Goal: Information Seeking & Learning: Learn about a topic

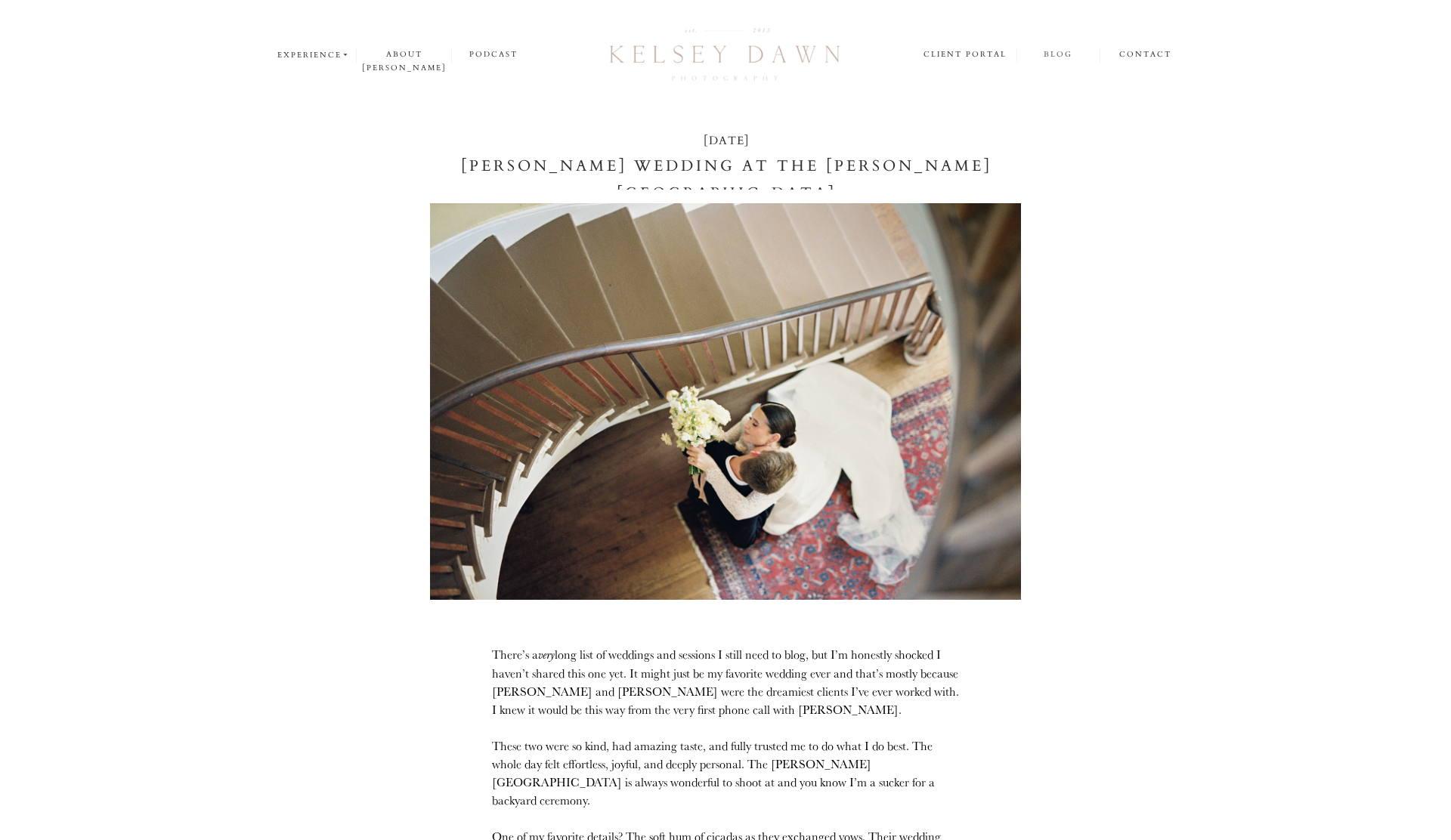
click at [1051, 53] on nav "blog" at bounding box center [1057, 54] width 82 height 14
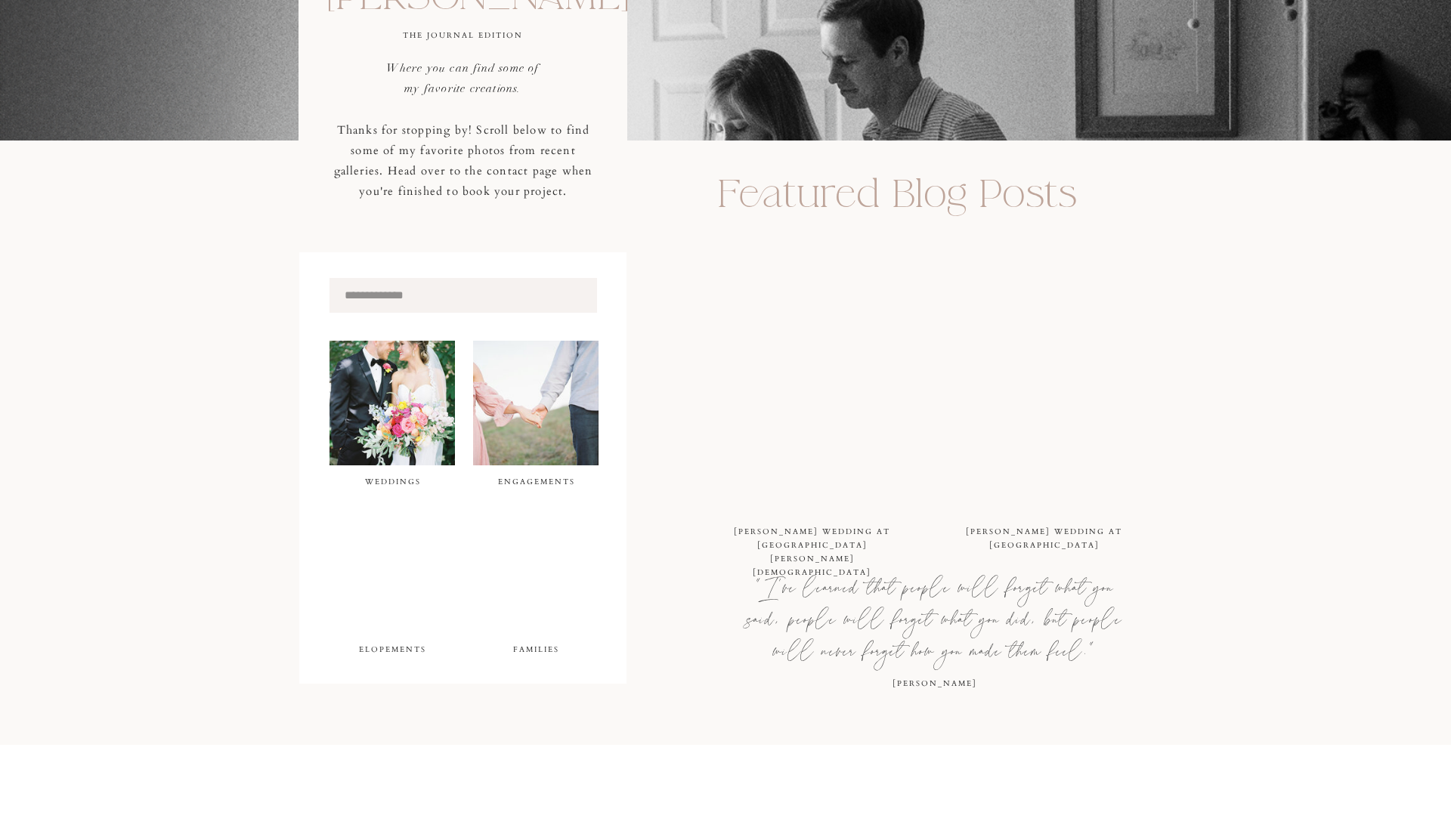
scroll to position [490, 0]
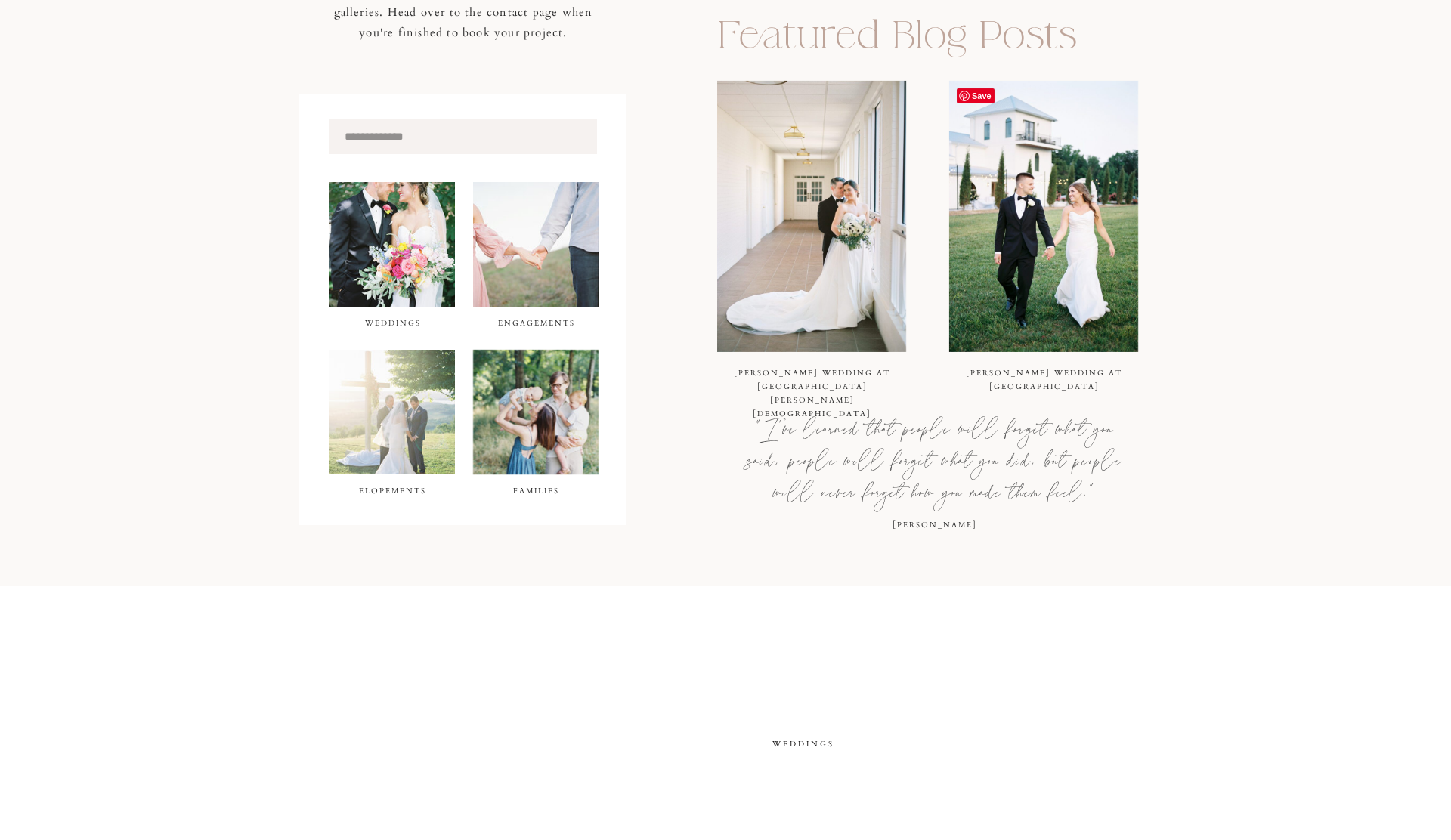
click at [1032, 295] on img at bounding box center [1043, 216] width 189 height 271
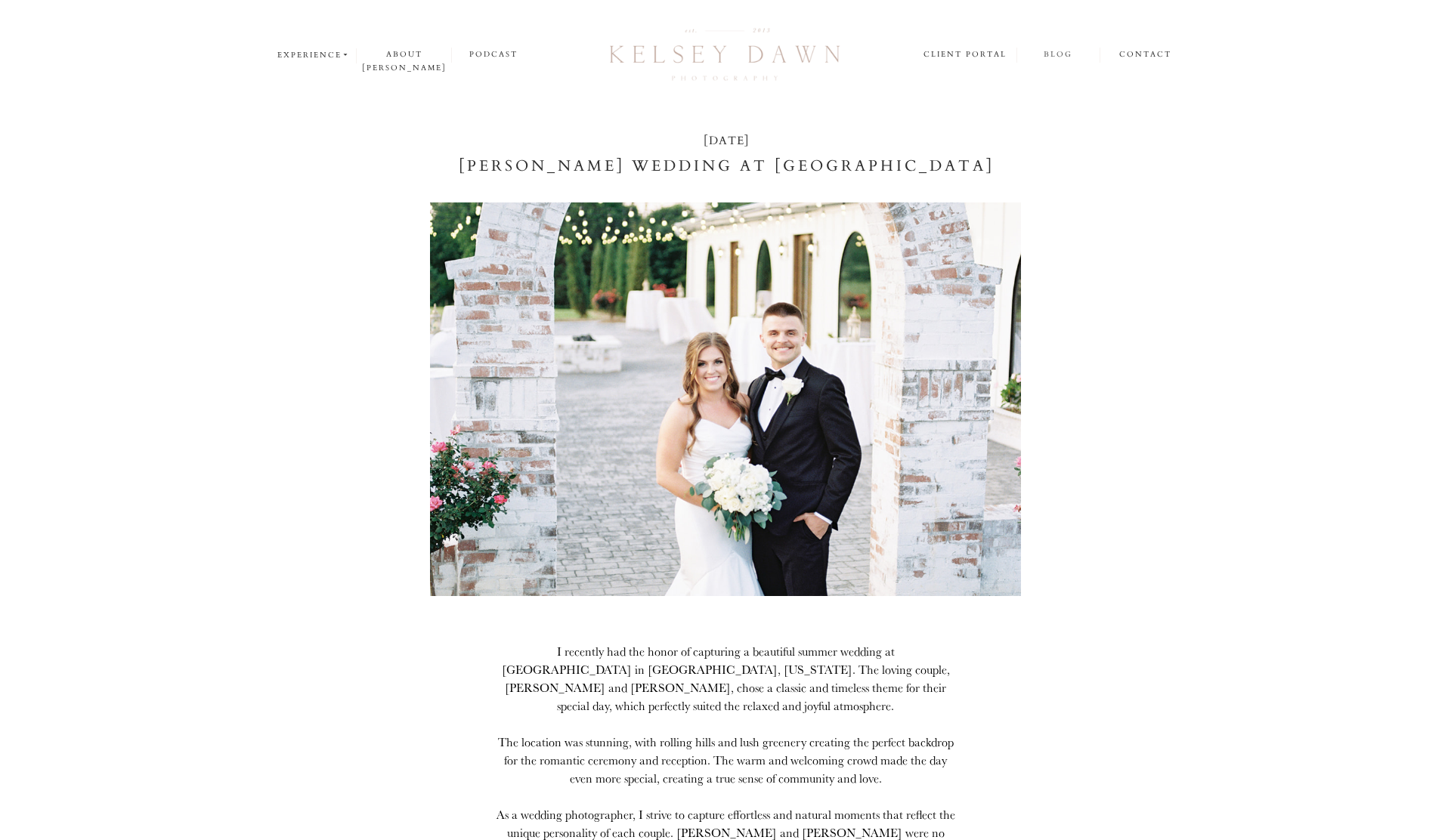
click at [1059, 49] on nav "blog" at bounding box center [1057, 54] width 82 height 14
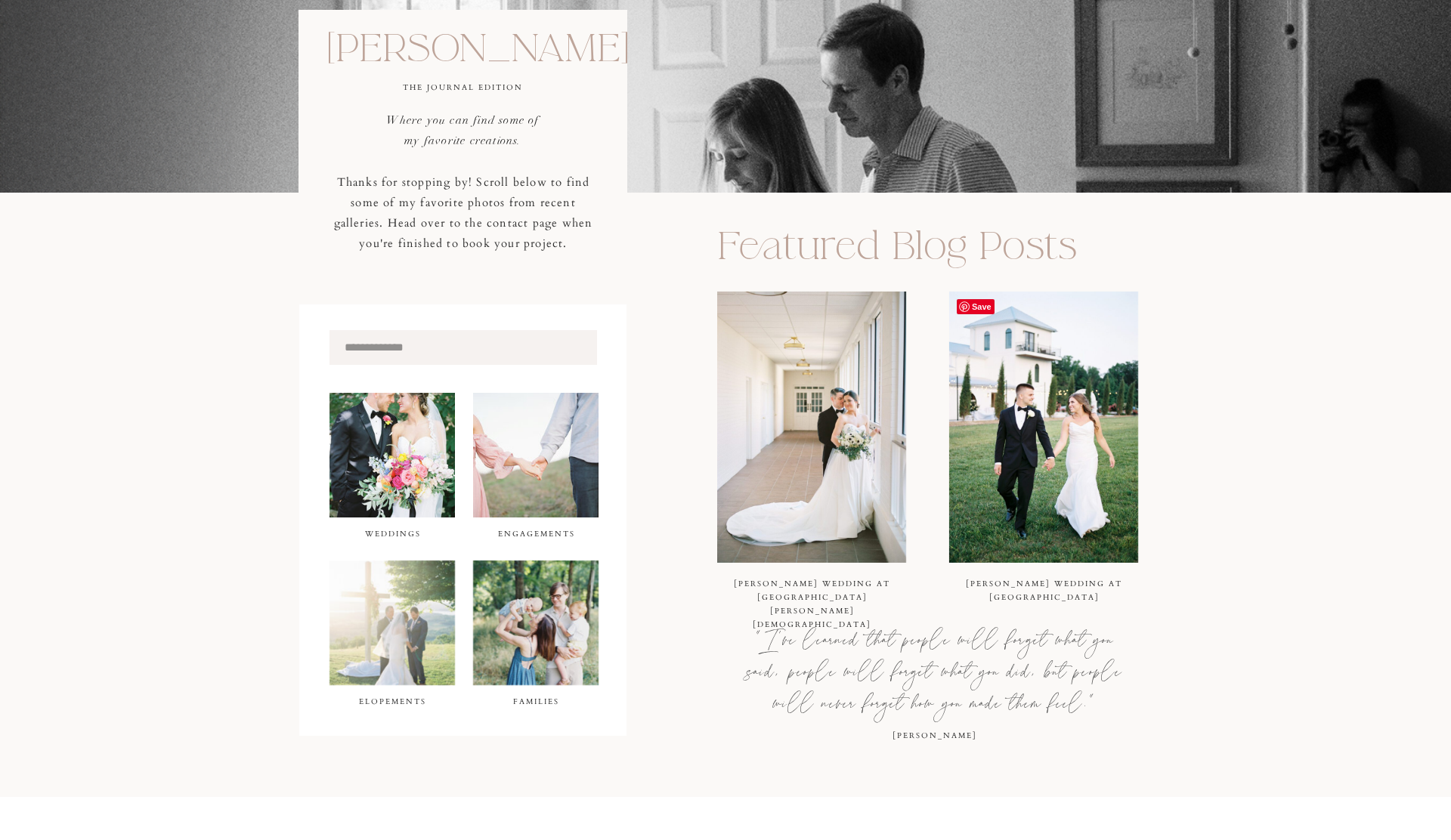
scroll to position [408, 0]
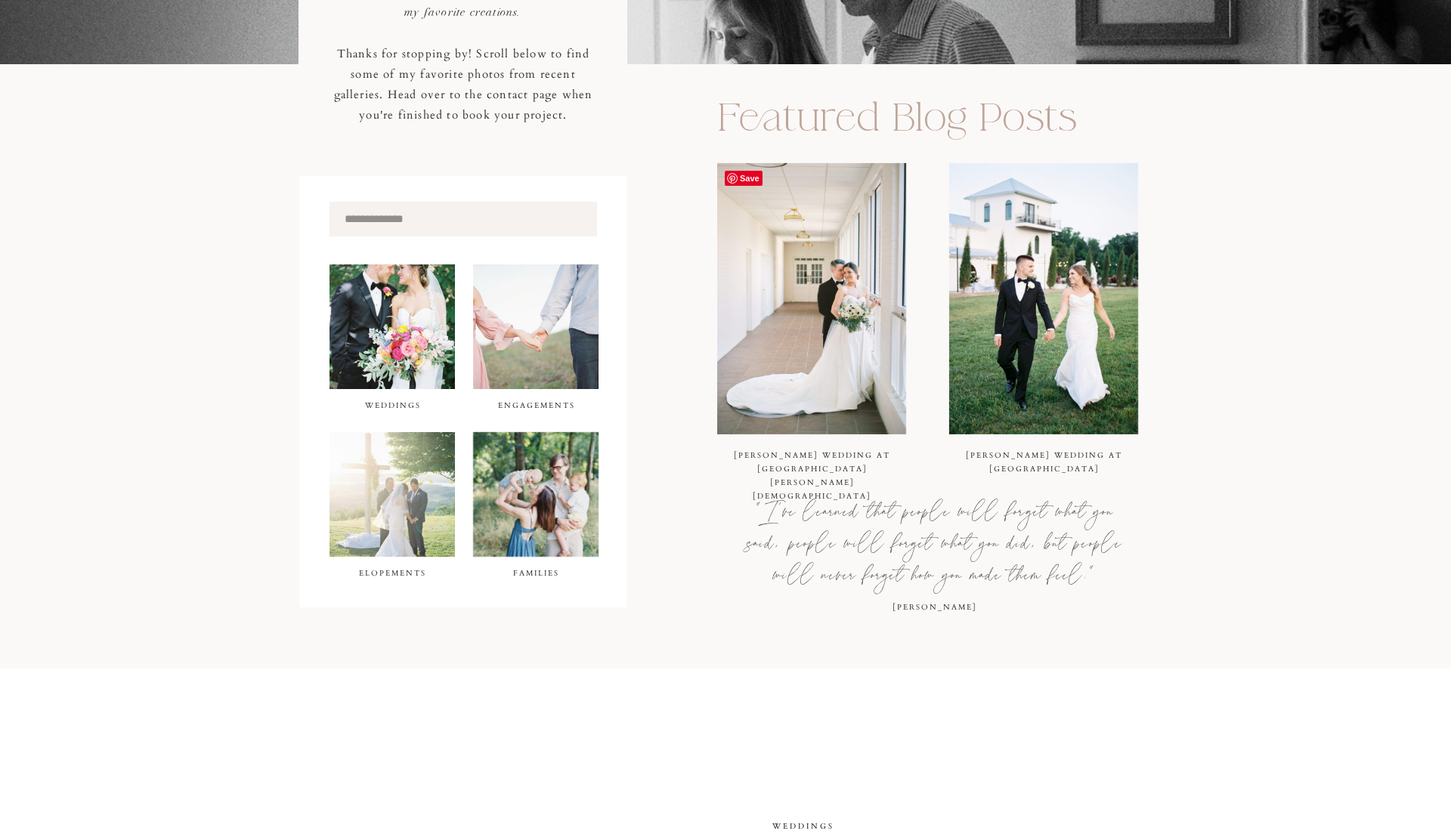
click at [892, 365] on img at bounding box center [811, 299] width 189 height 271
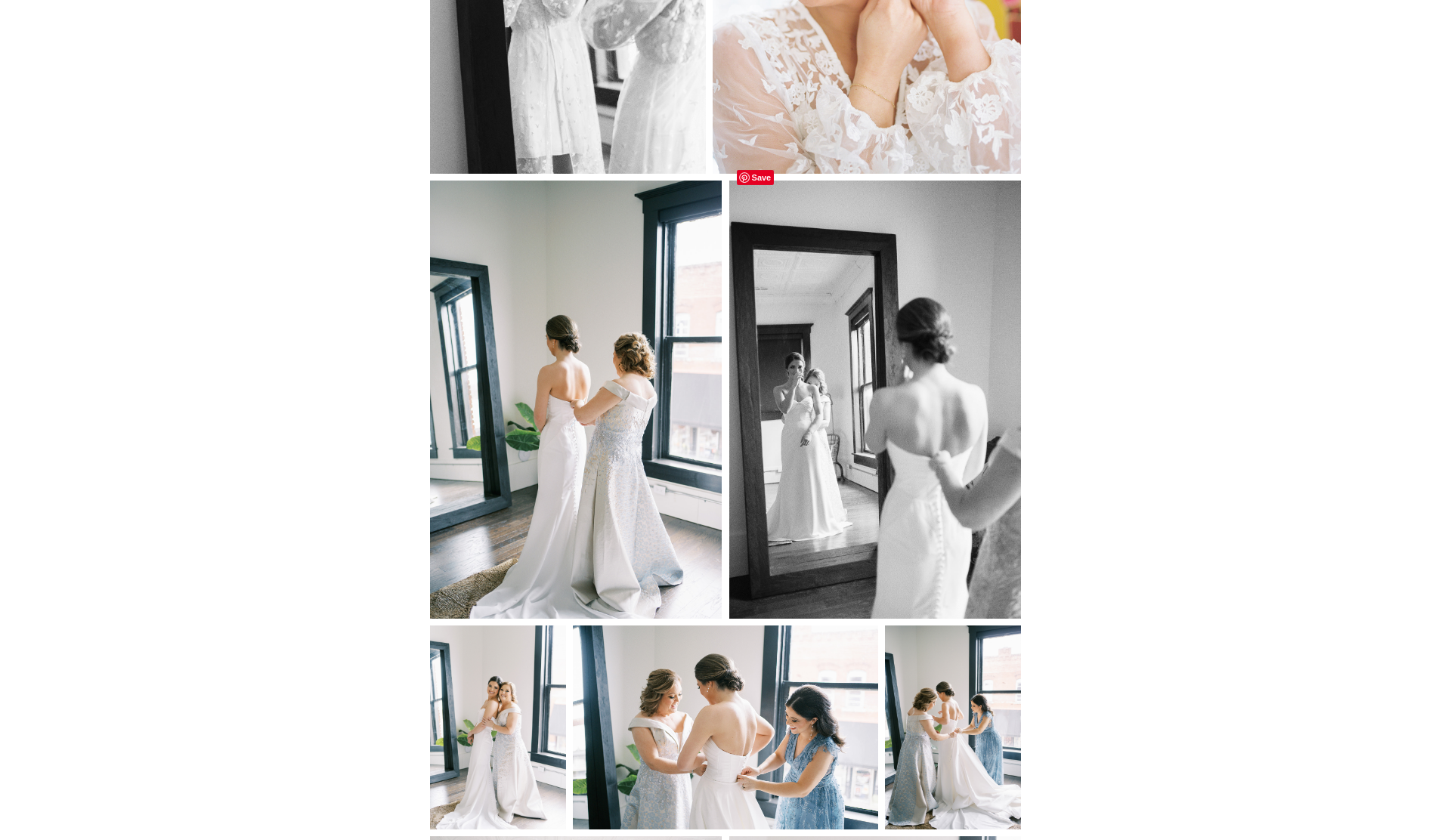
scroll to position [3607, 0]
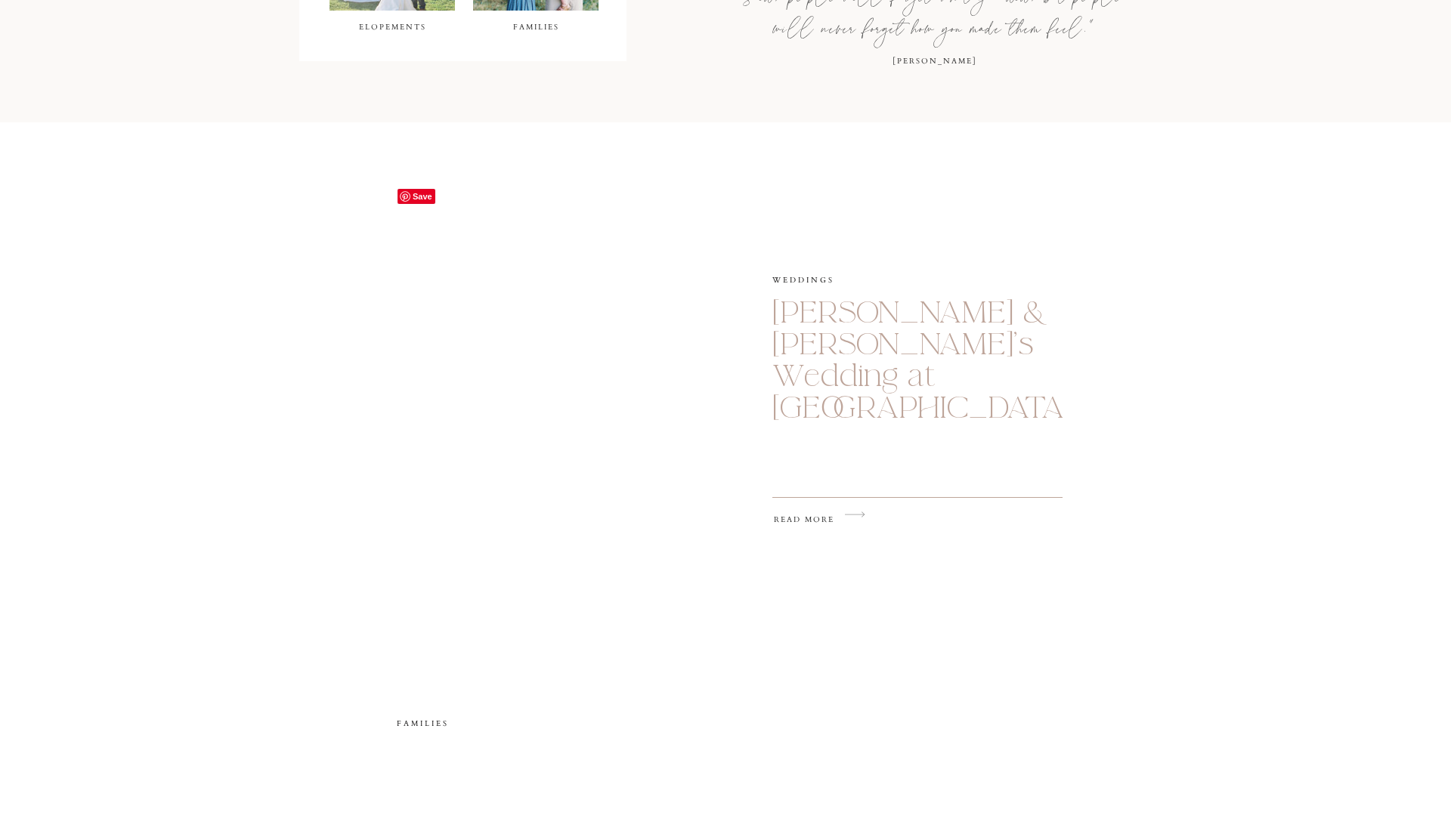
scroll to position [956, 0]
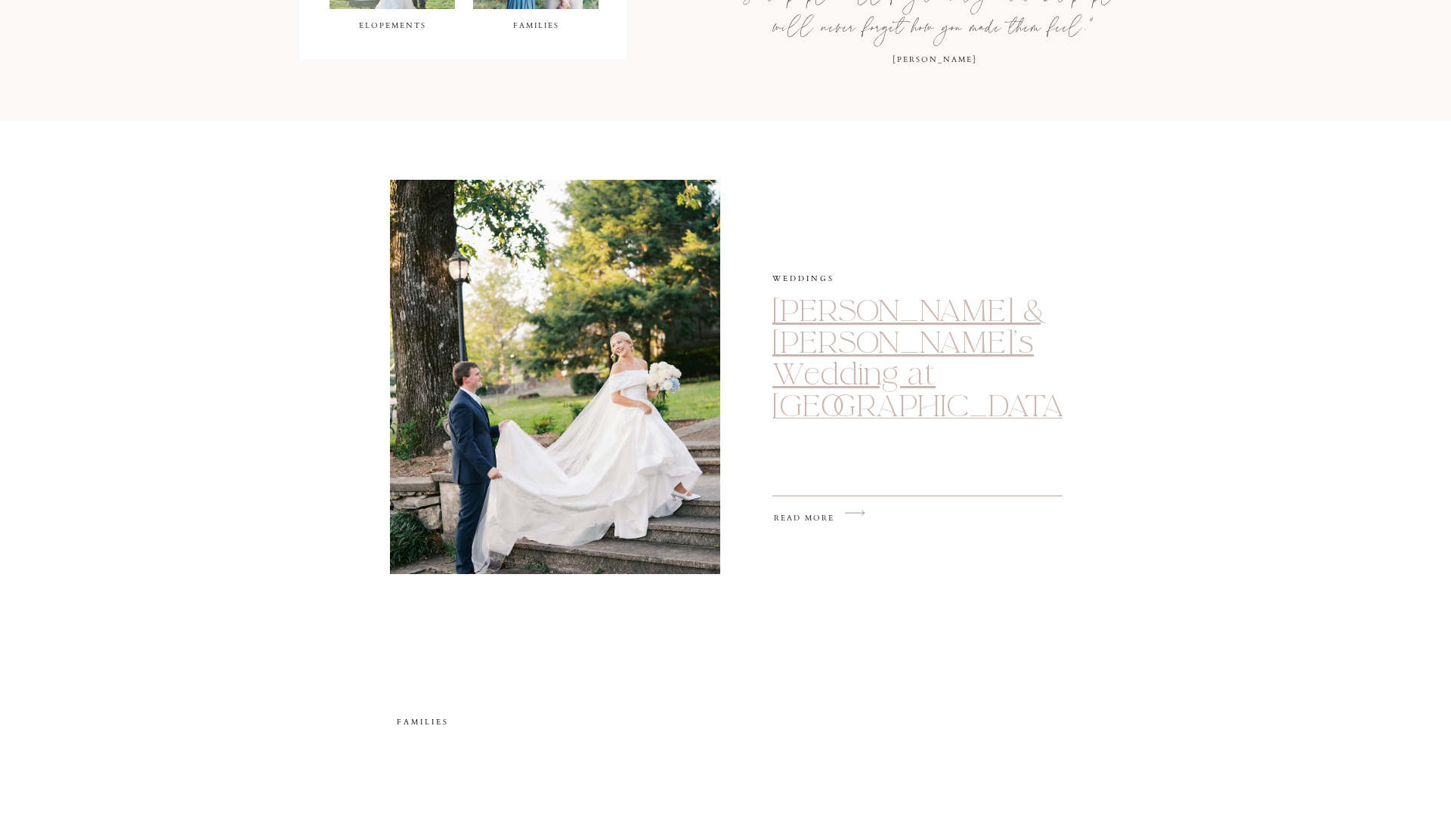
click at [879, 371] on link "[PERSON_NAME] & [PERSON_NAME]’s Wedding at [GEOGRAPHIC_DATA] on the Mountain" at bounding box center [922, 375] width 299 height 167
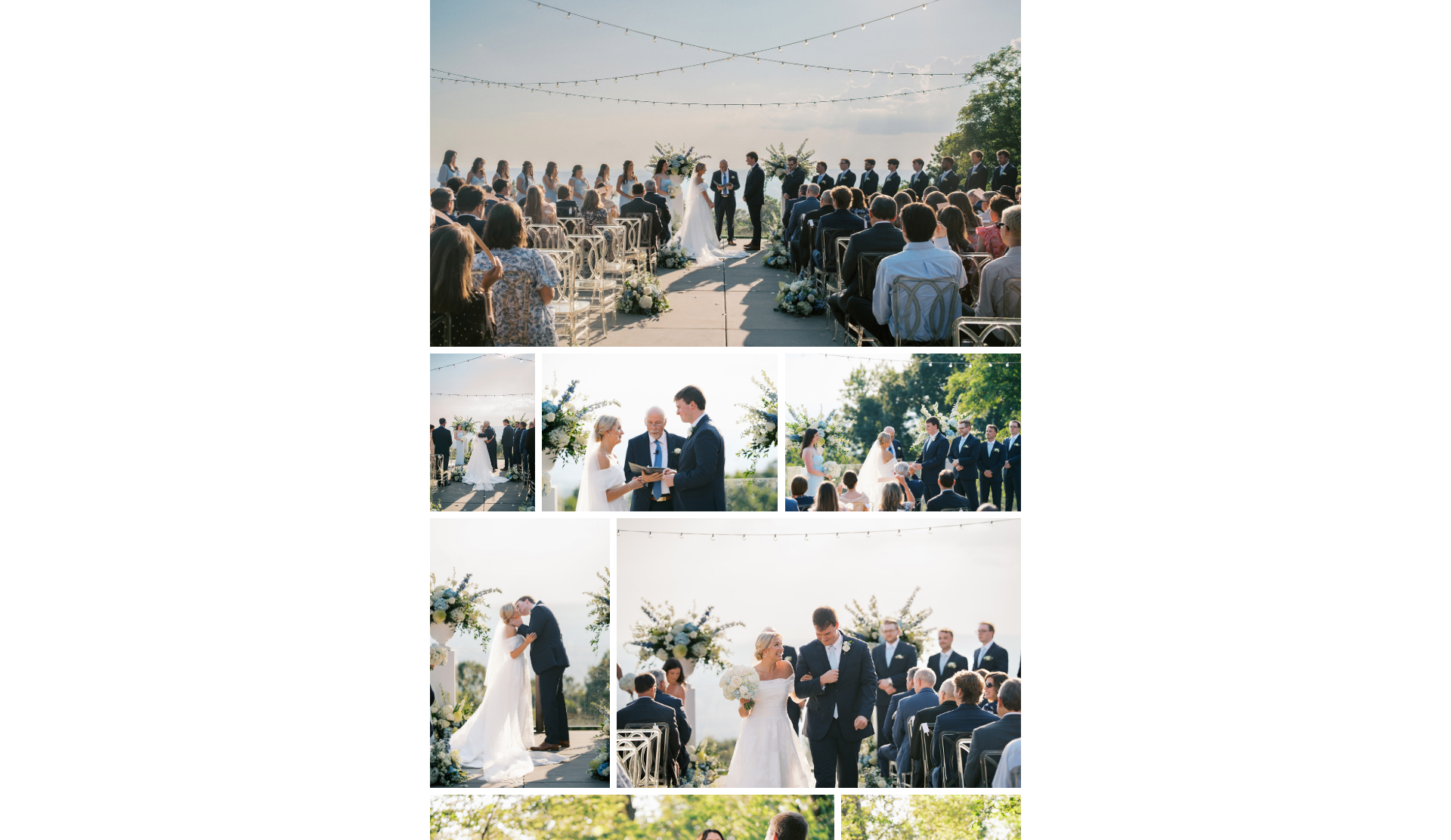
scroll to position [5612, 0]
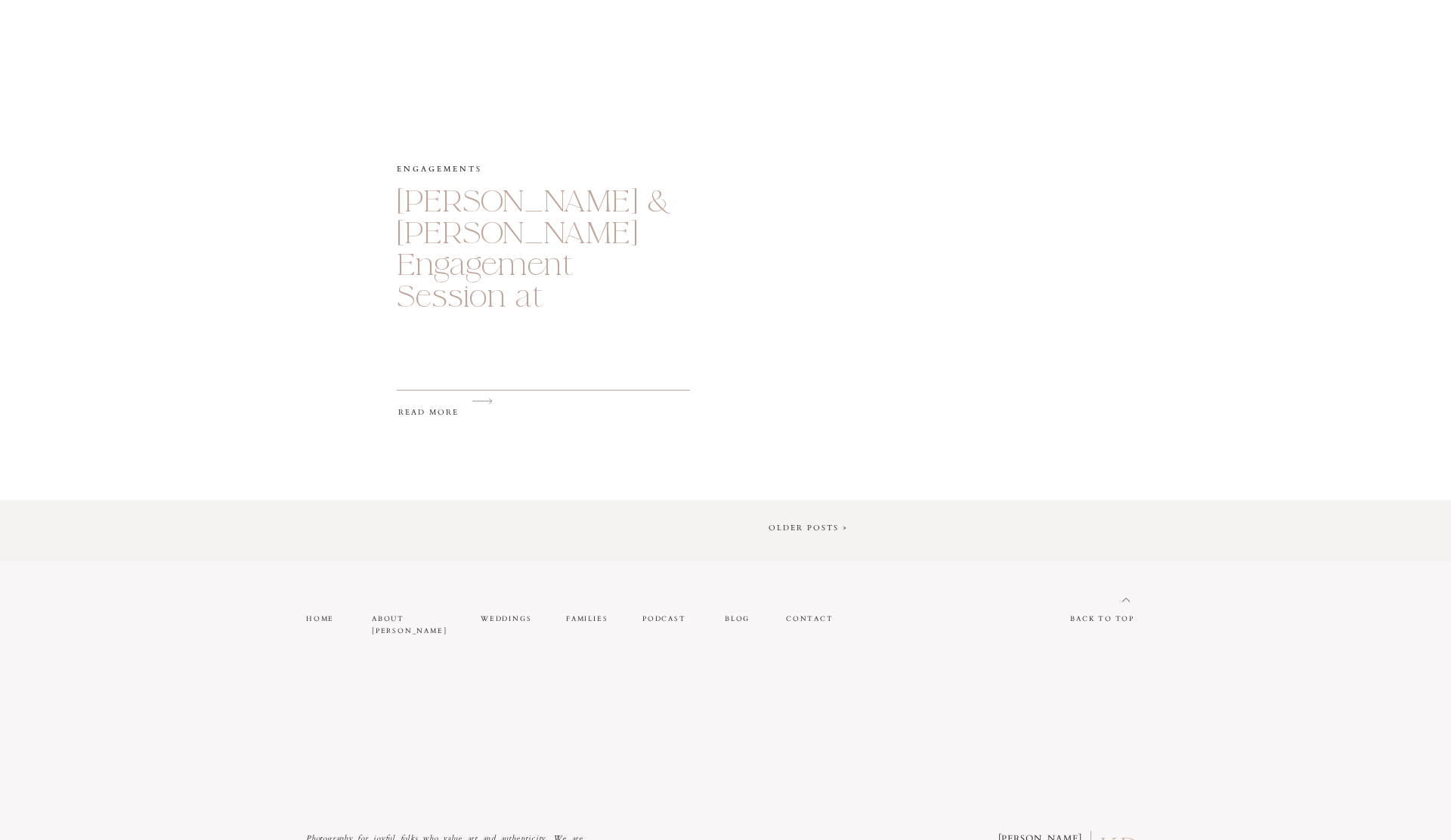
scroll to position [2454, 0]
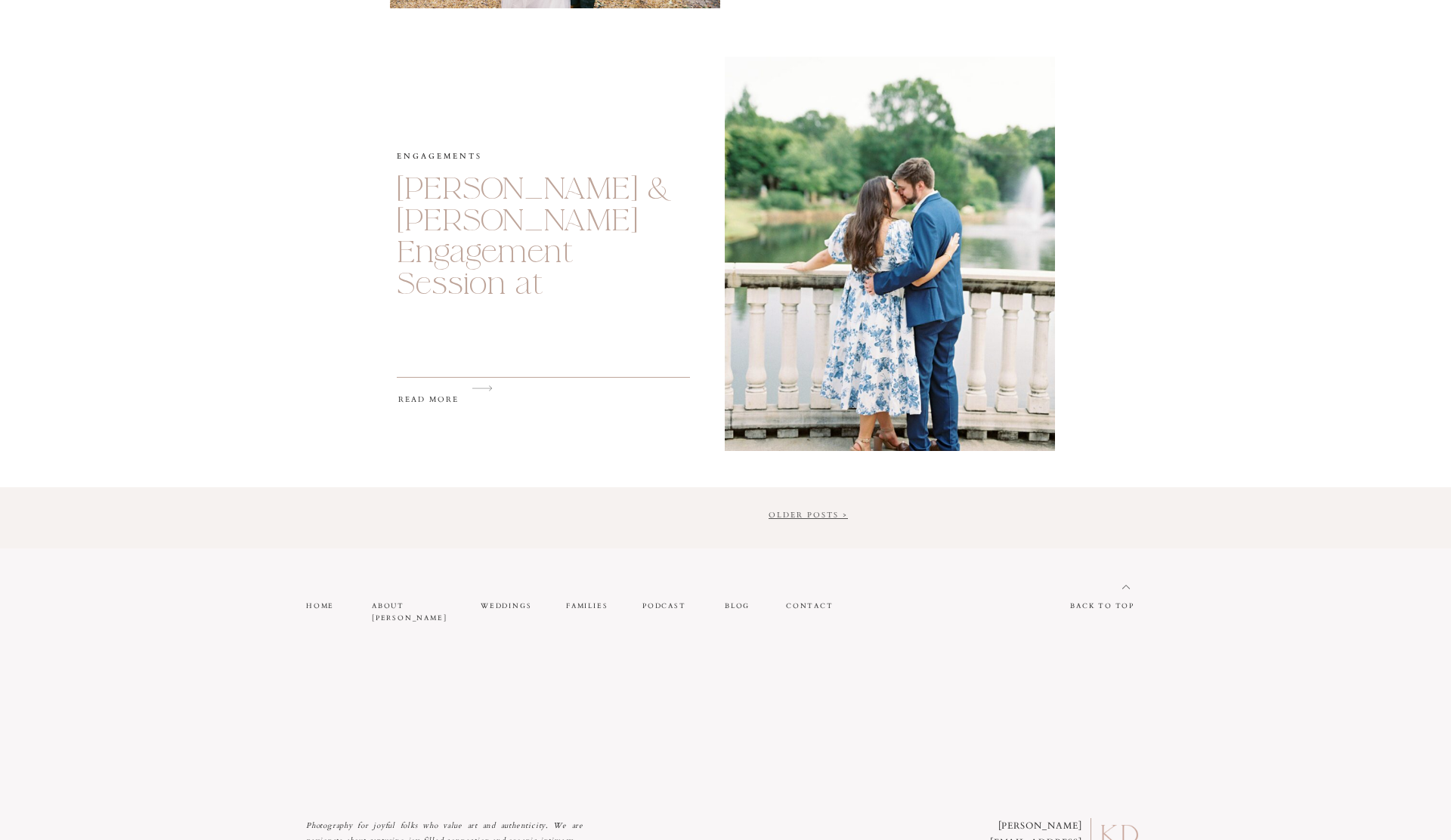
click at [814, 511] on link "Older Posts >" at bounding box center [807, 515] width 79 height 11
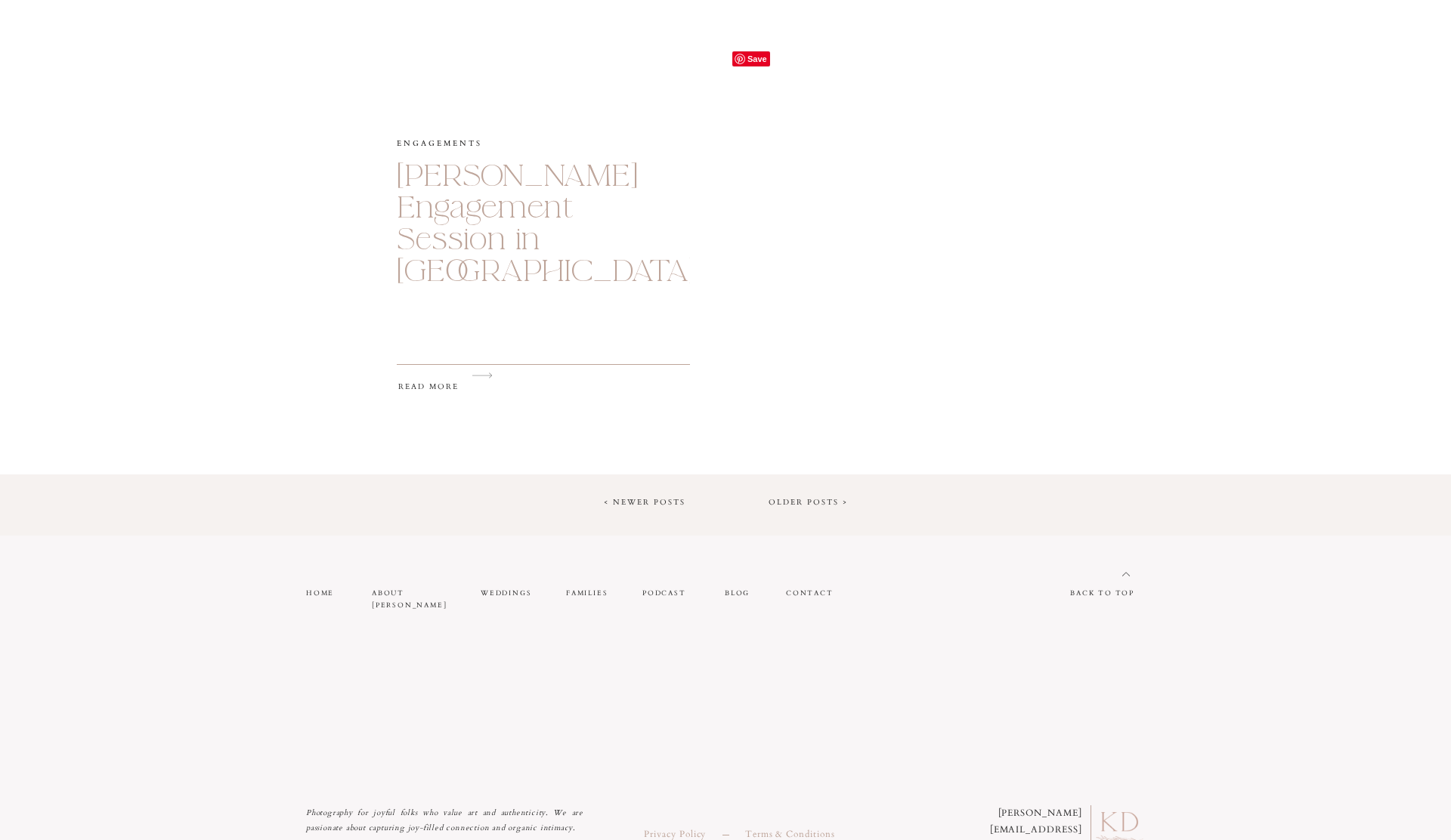
scroll to position [2555, 0]
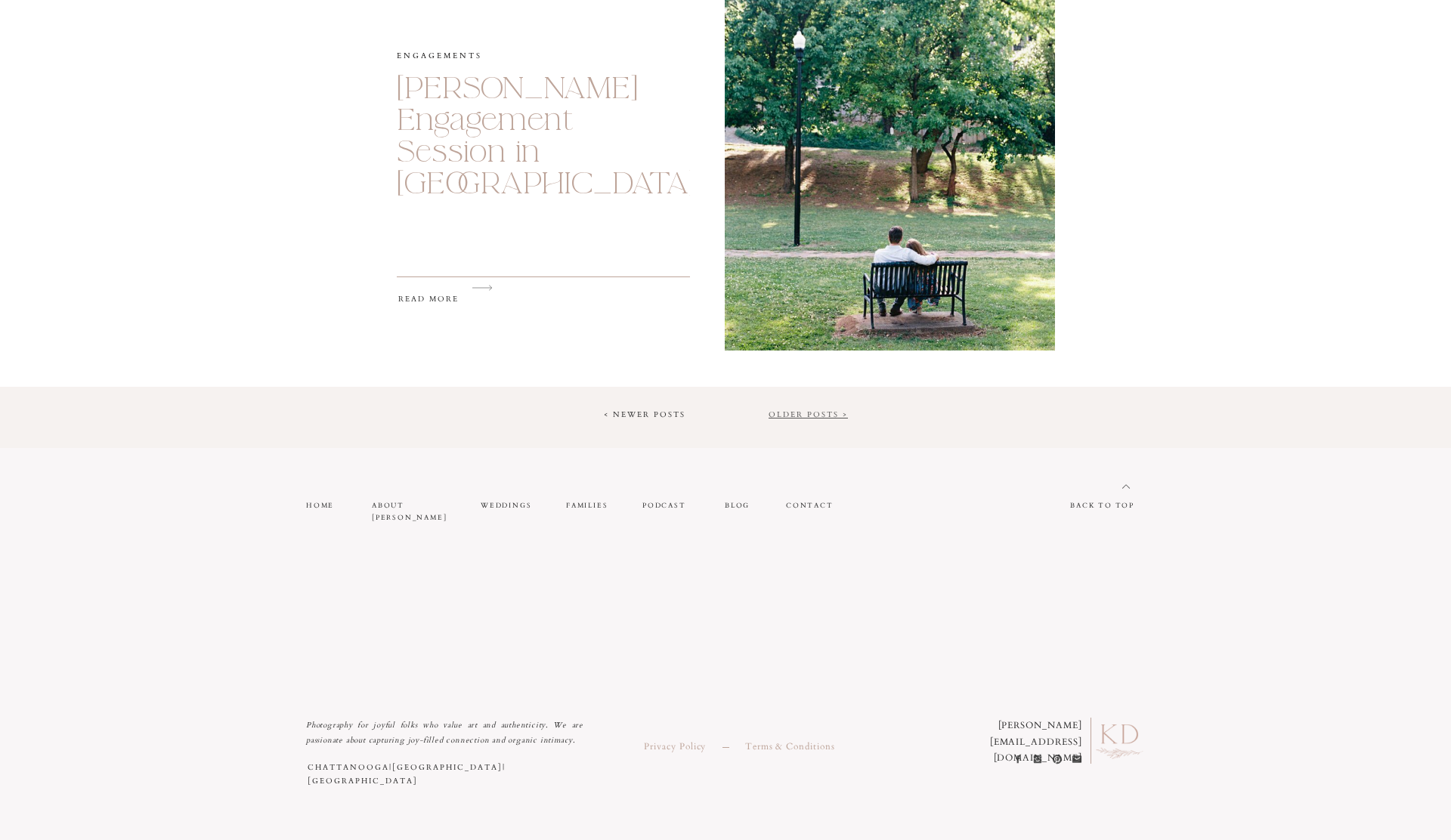
click at [811, 415] on link "Older Posts >" at bounding box center [807, 415] width 79 height 11
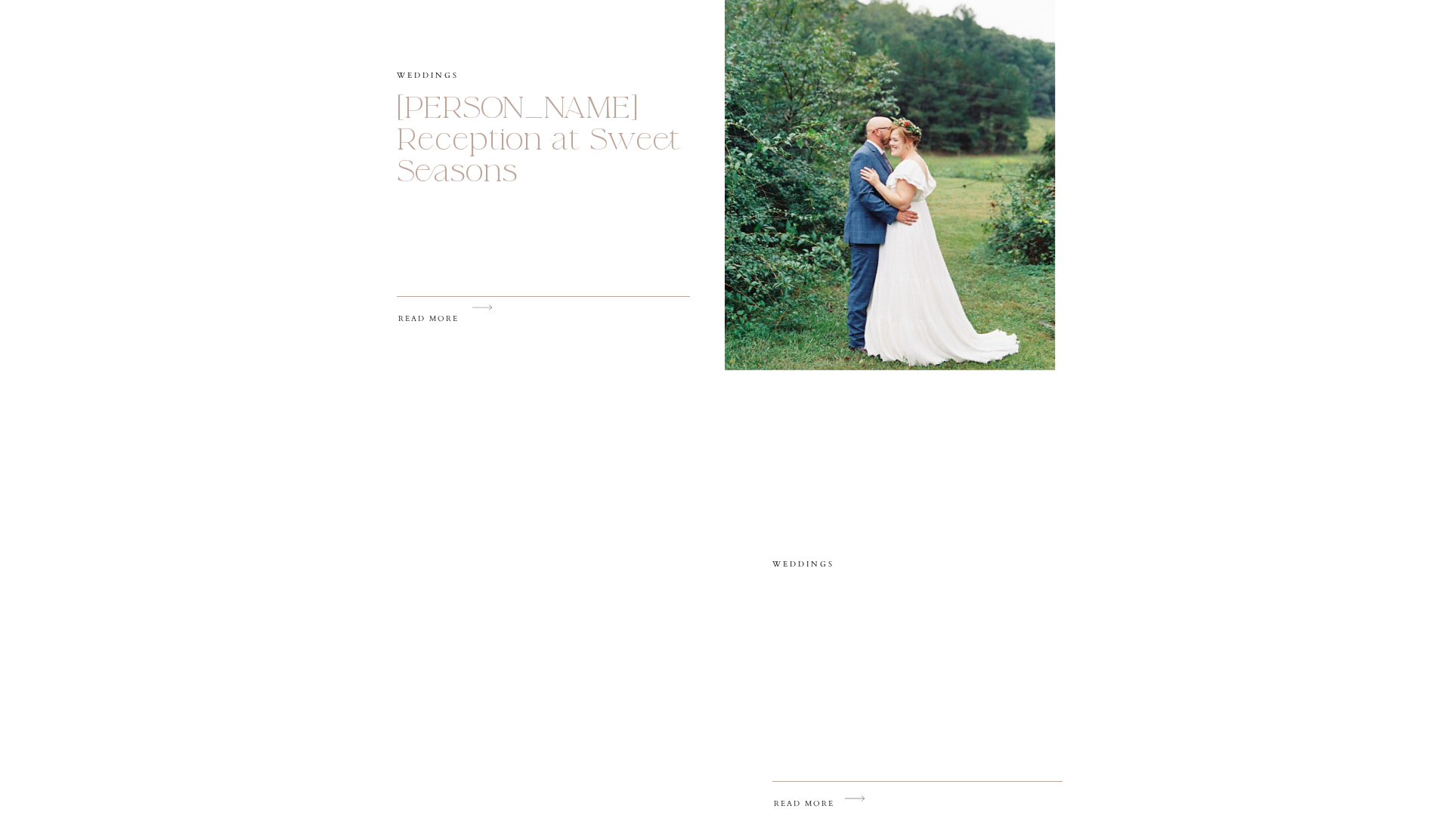
scroll to position [1775, 0]
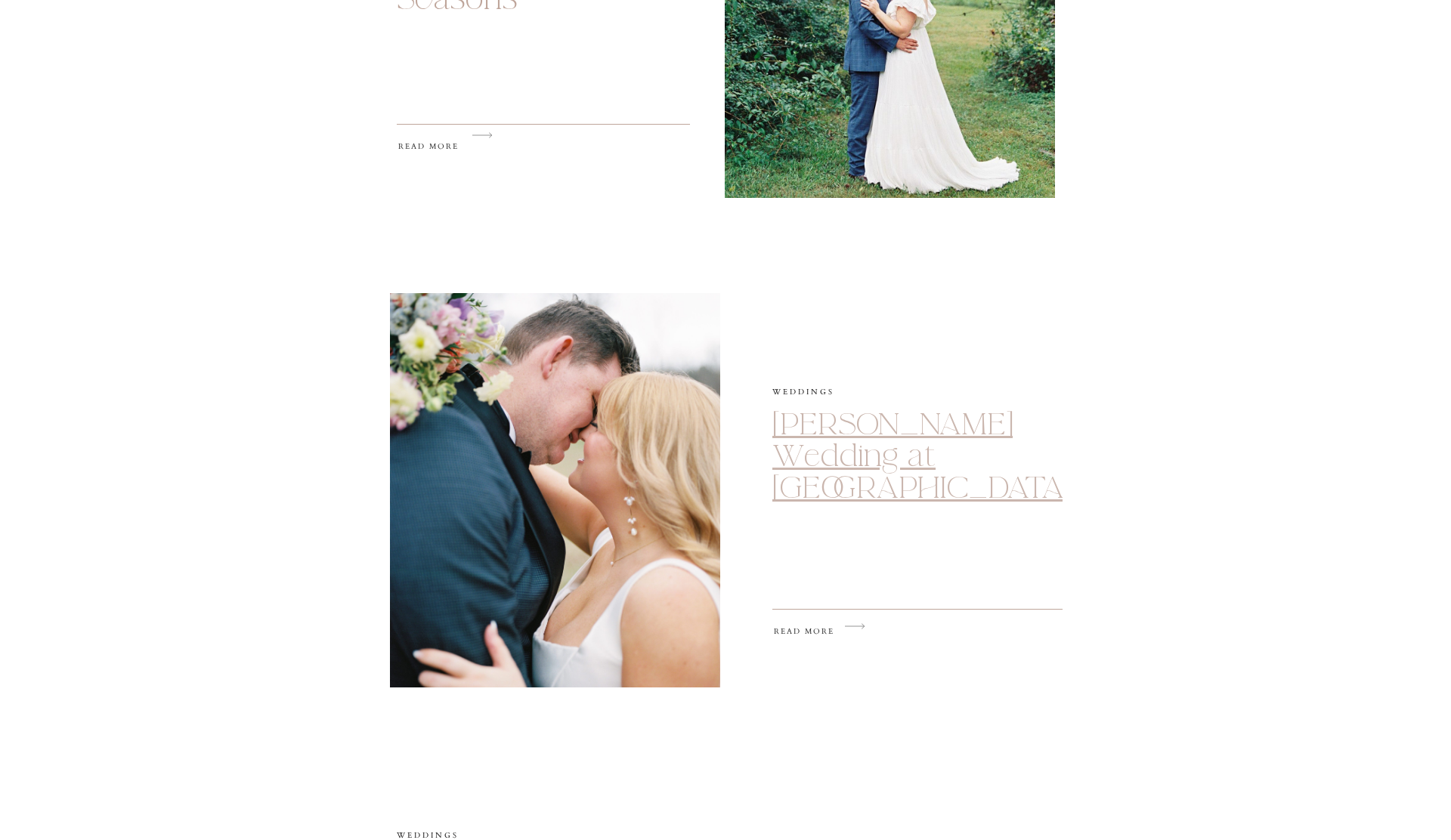
click at [825, 442] on link "[PERSON_NAME] Wedding at [GEOGRAPHIC_DATA]" at bounding box center [922, 455] width 299 height 102
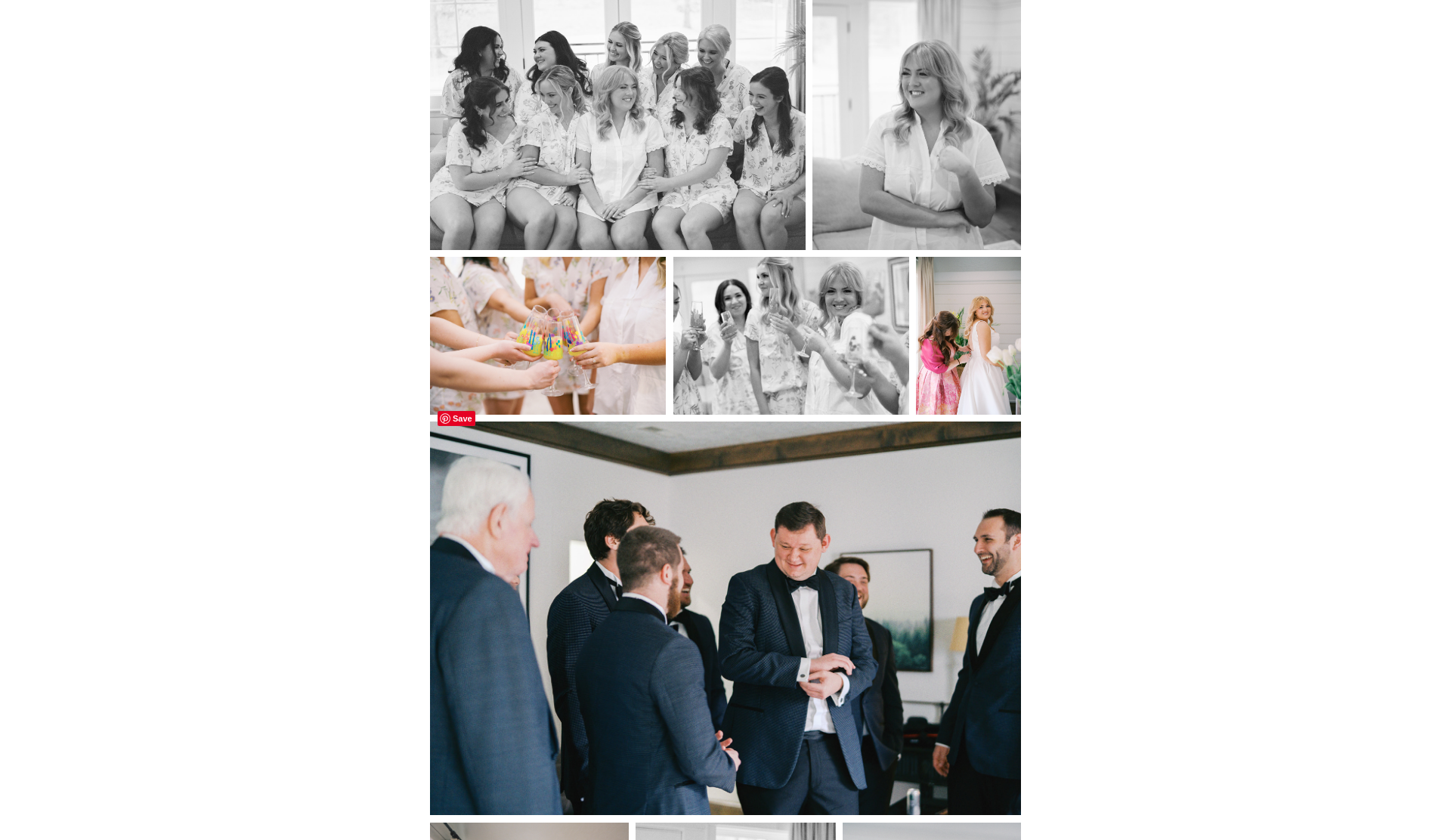
scroll to position [2177, 0]
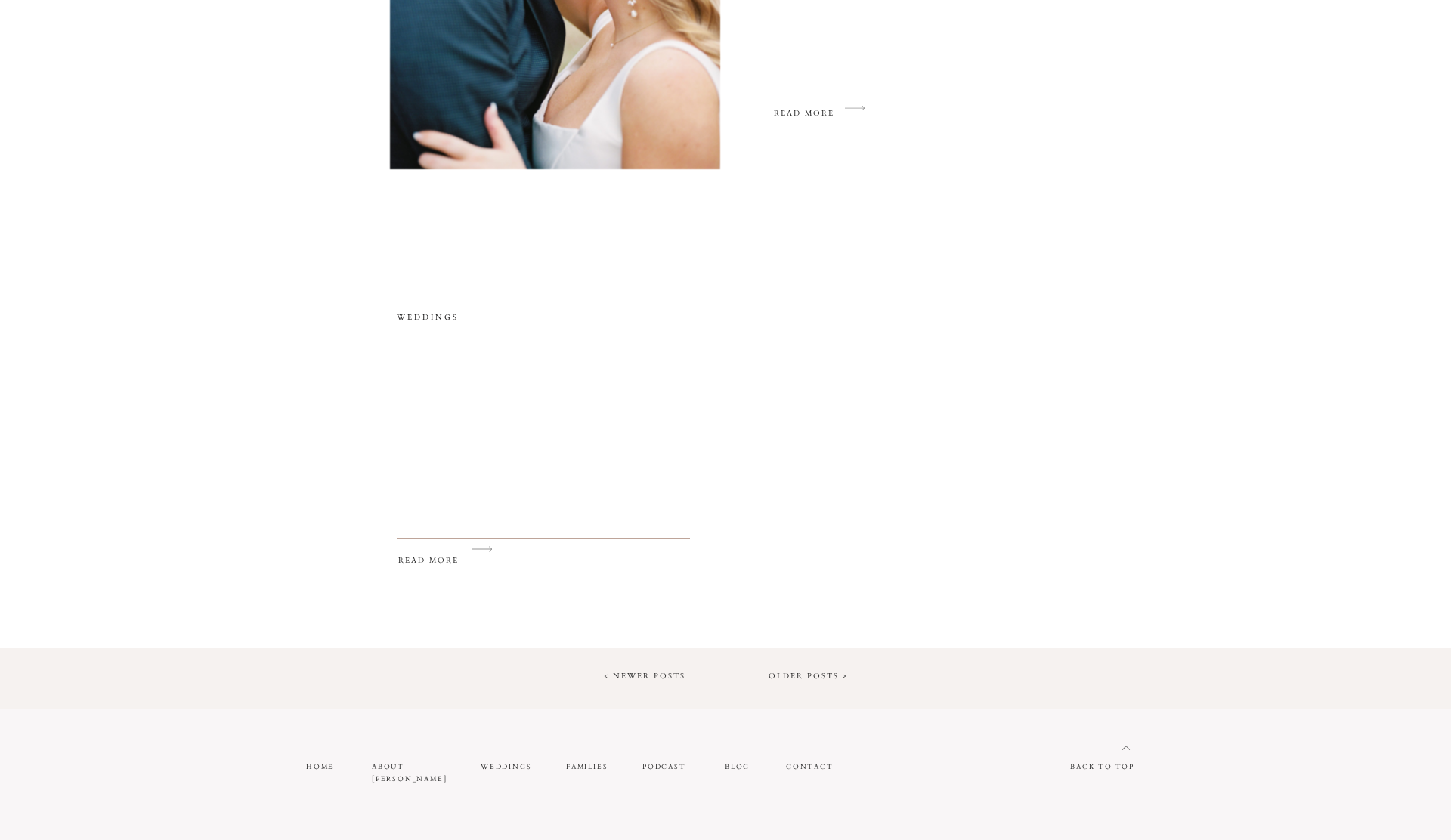
scroll to position [2378, 0]
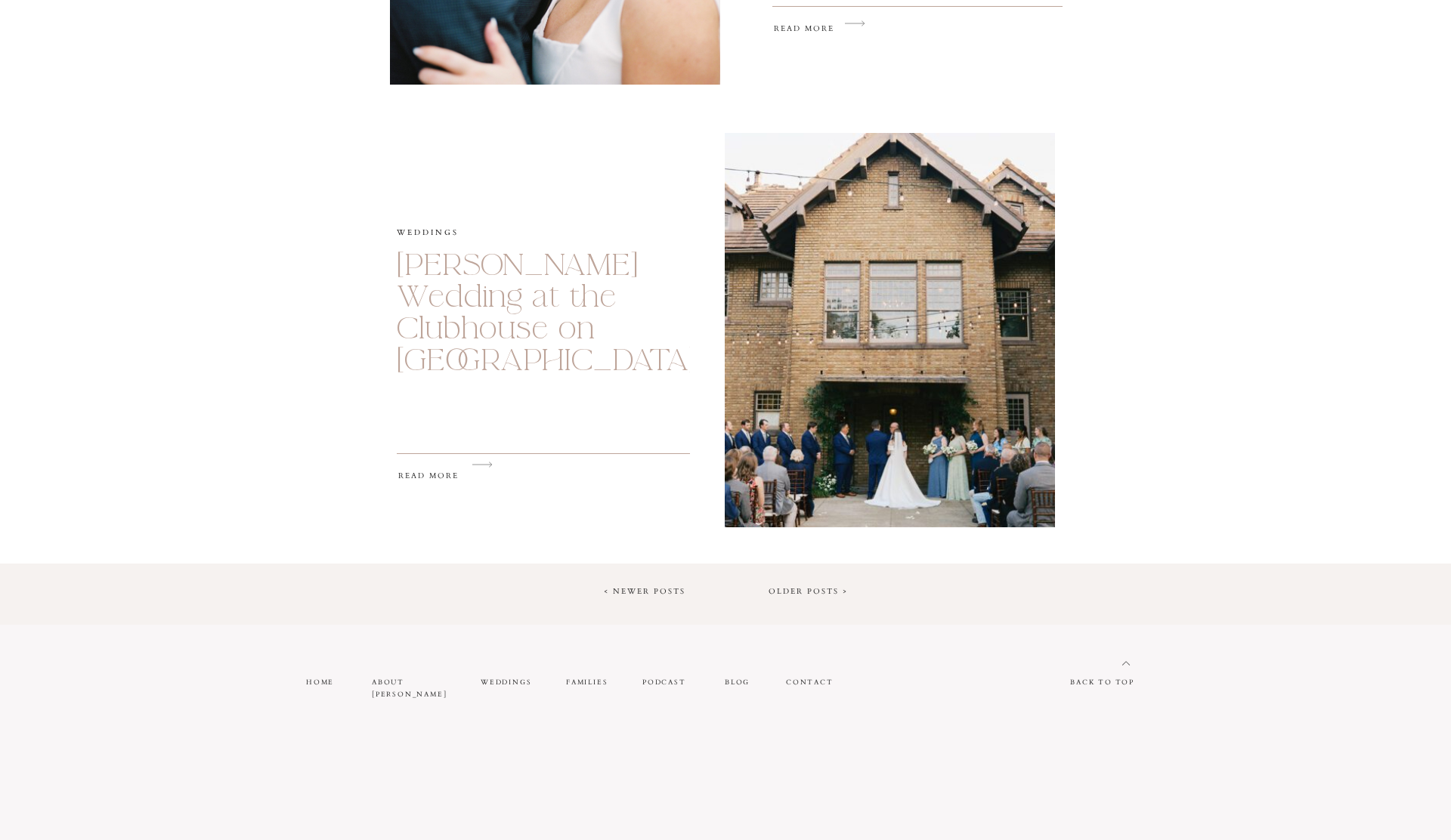
click at [537, 360] on h2 "Johnson-Nash Wedding at the Clubhouse on Highland" at bounding box center [544, 313] width 293 height 127
click at [537, 337] on link "Johnson-Nash Wedding at the Clubhouse on Highland" at bounding box center [546, 313] width 299 height 135
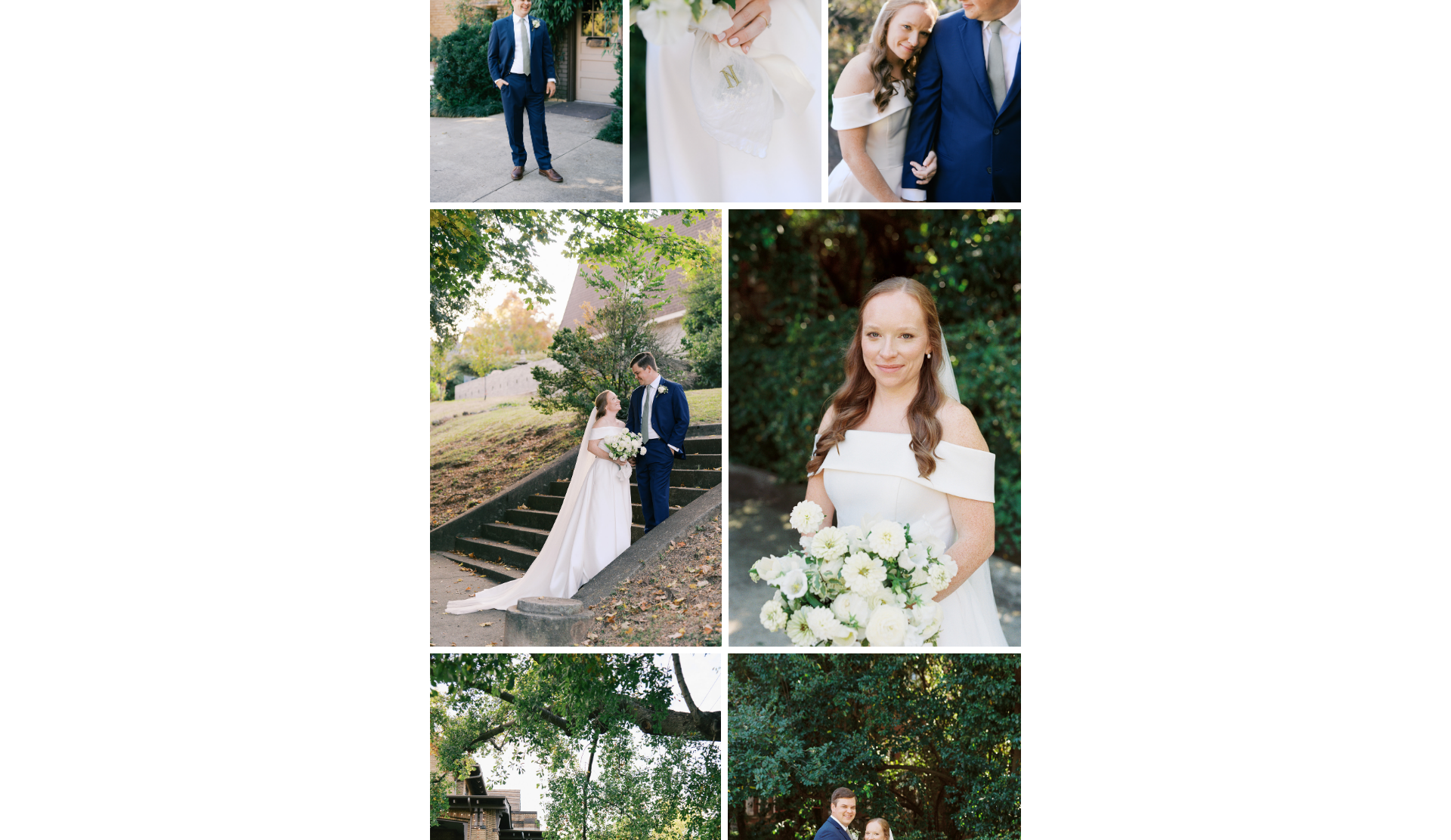
scroll to position [13121, 0]
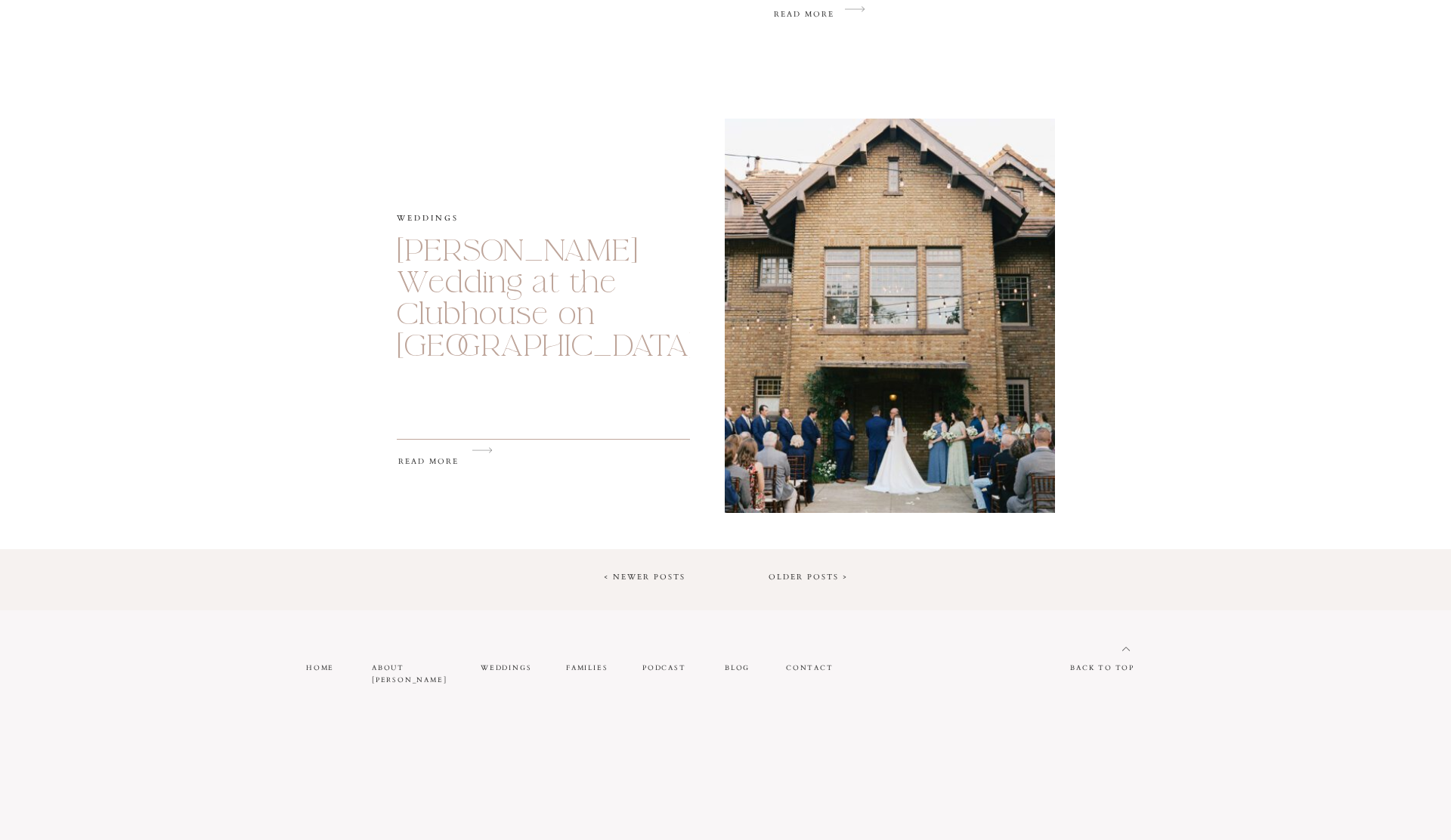
scroll to position [2394, 0]
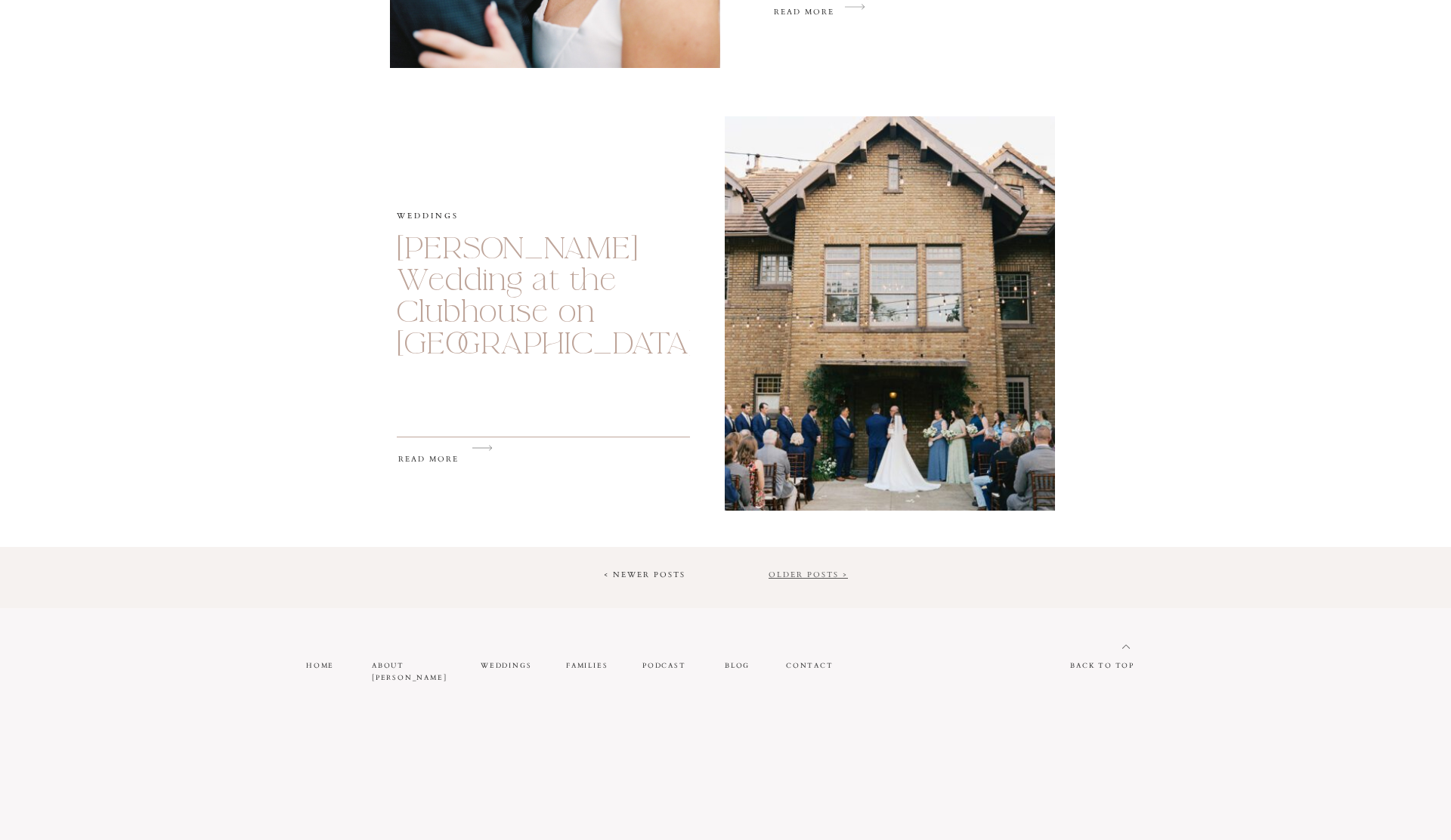
click at [793, 577] on link "Older Posts >" at bounding box center [807, 574] width 79 height 11
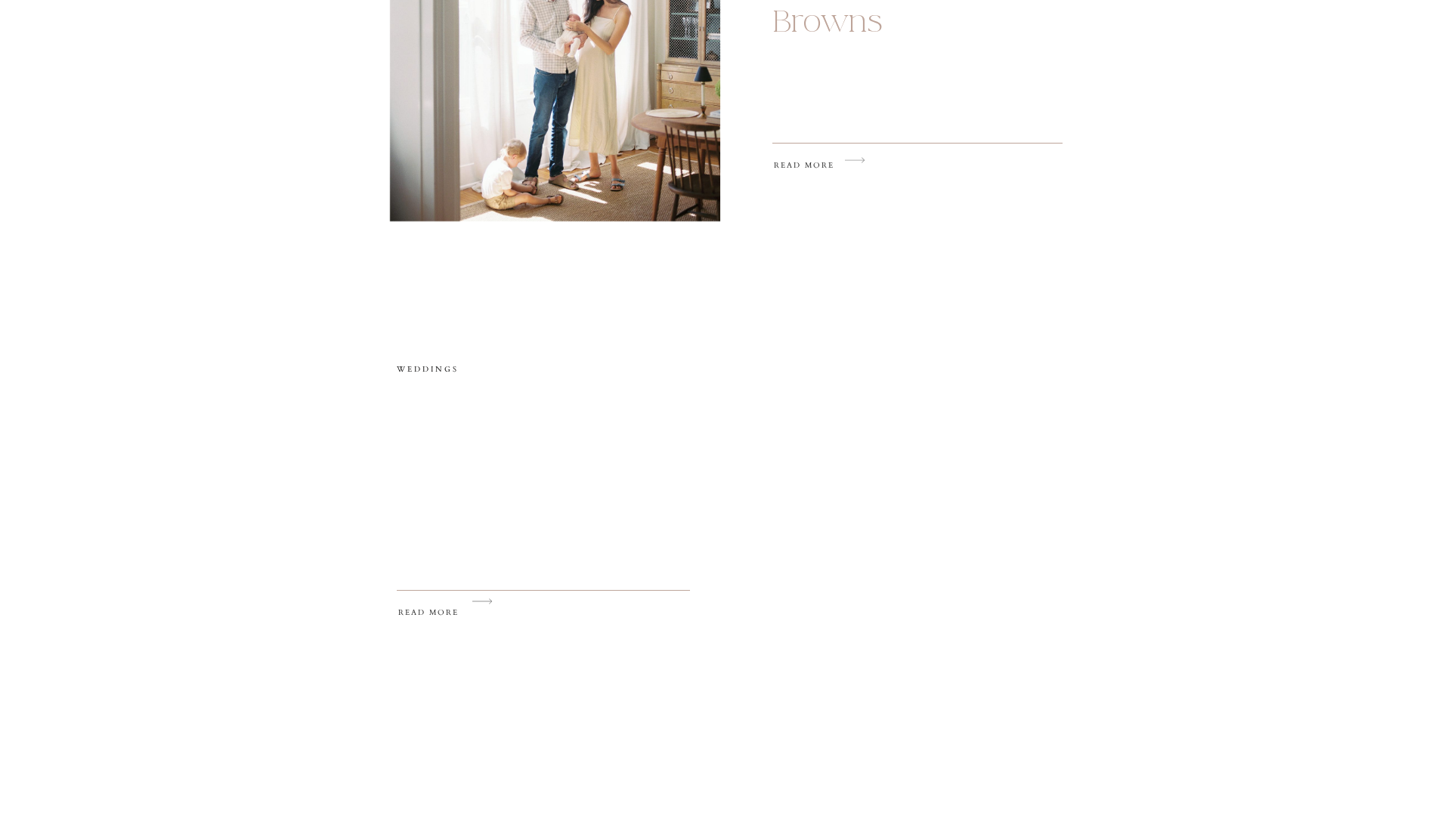
scroll to position [1383, 0]
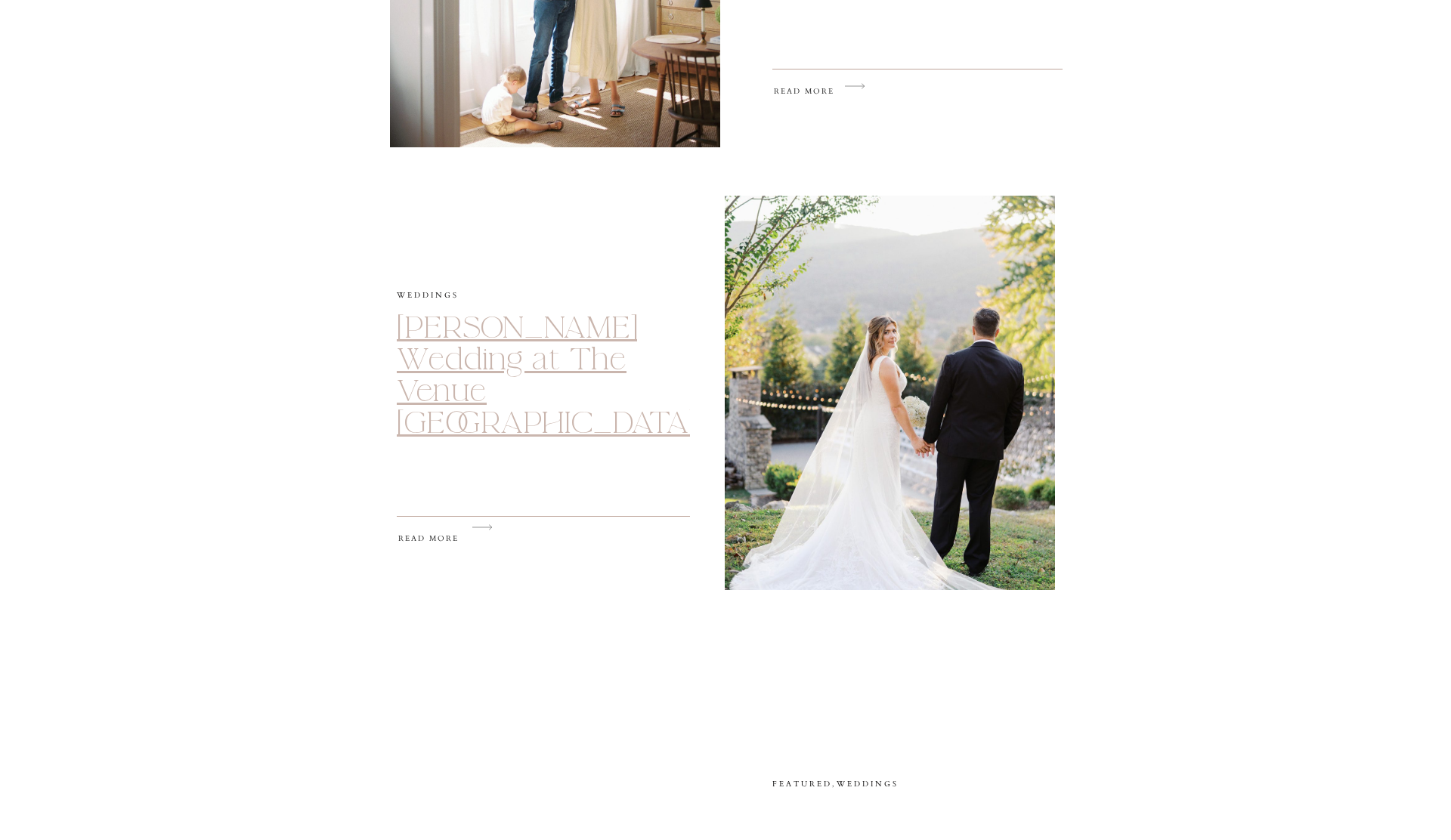
click at [624, 380] on link "[PERSON_NAME] Wedding at The Venue [GEOGRAPHIC_DATA]" at bounding box center [546, 375] width 299 height 135
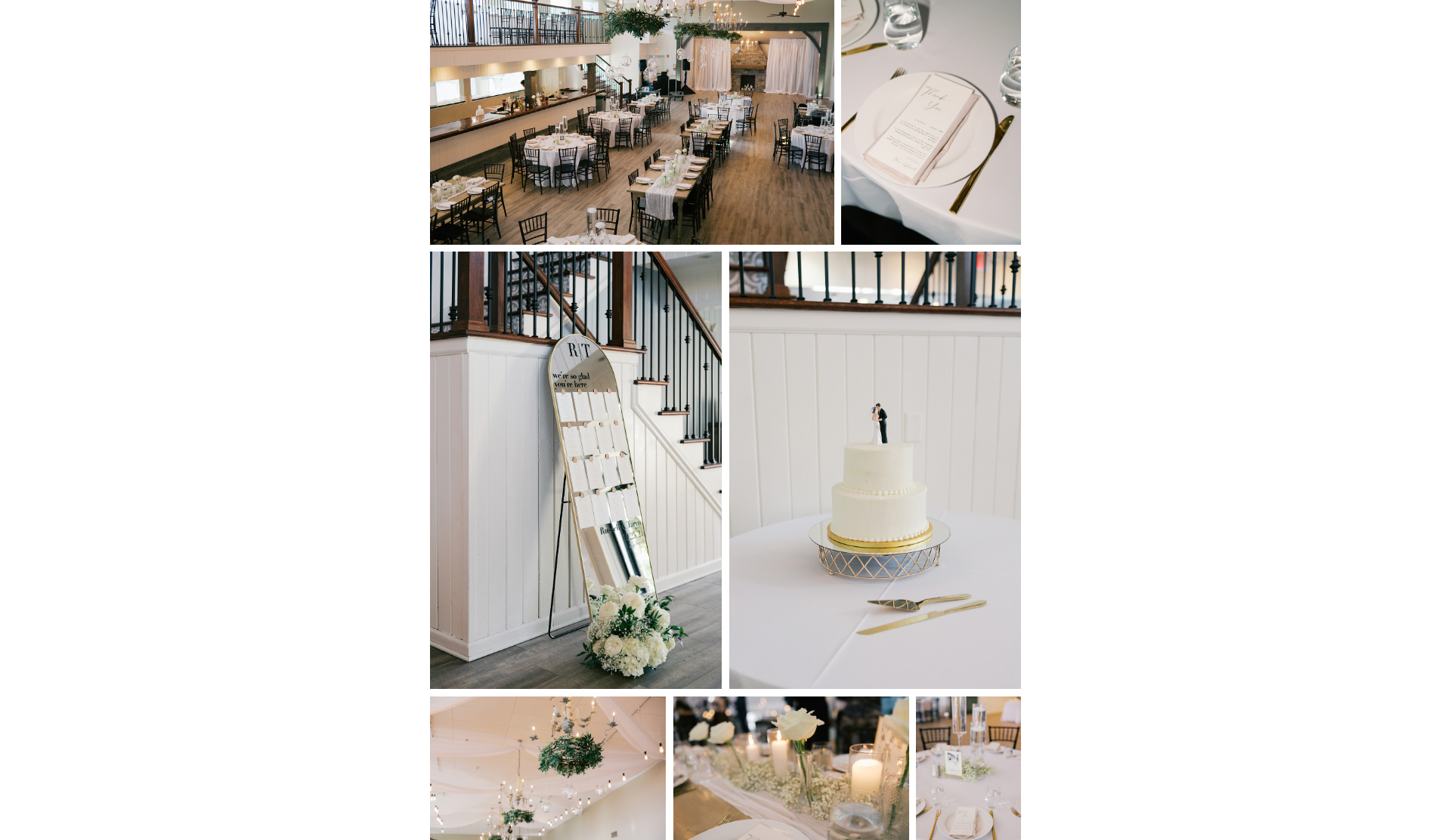
scroll to position [18683, 0]
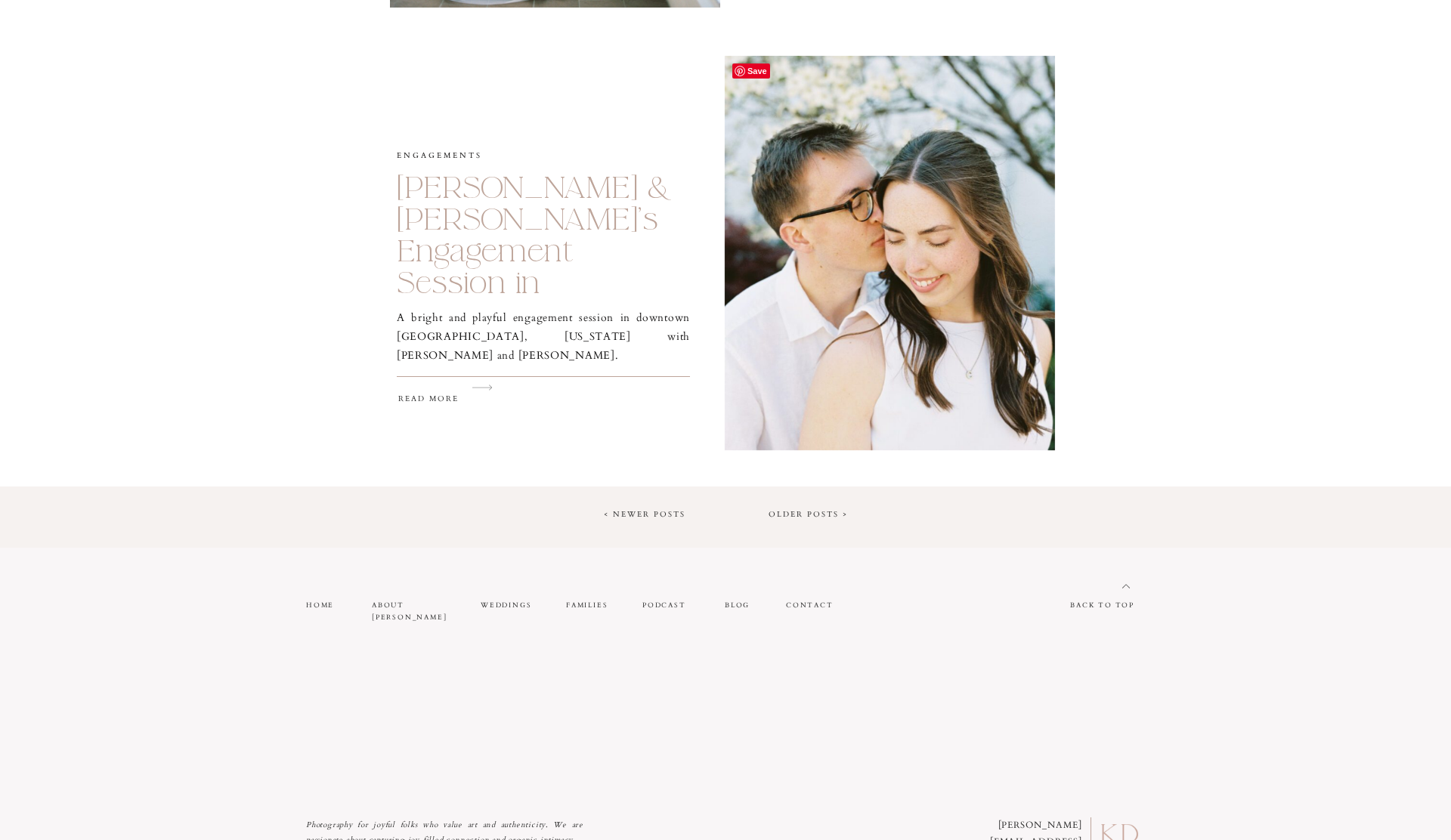
scroll to position [2555, 0]
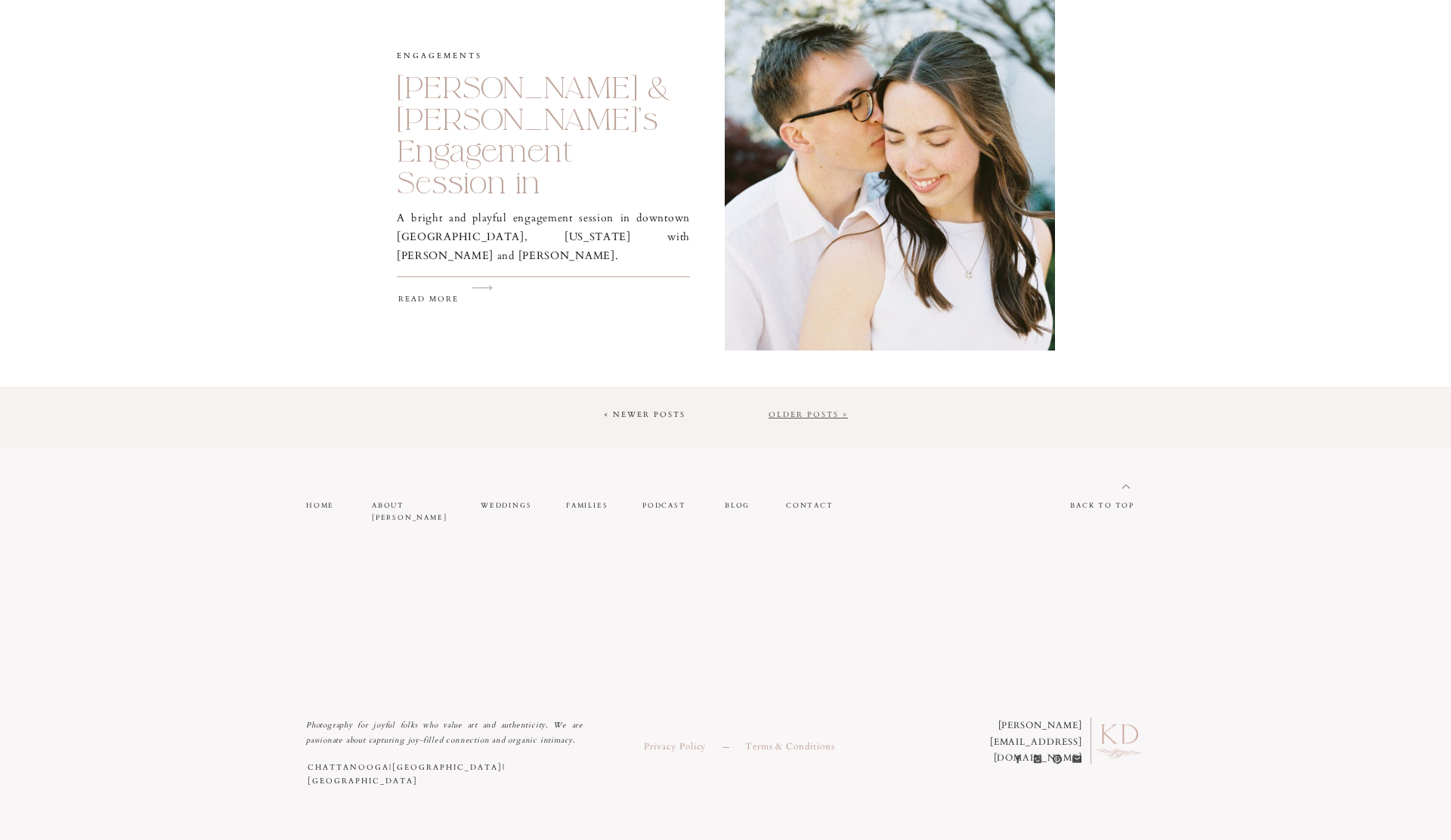
click at [809, 420] on link "Older Posts >" at bounding box center [807, 415] width 79 height 11
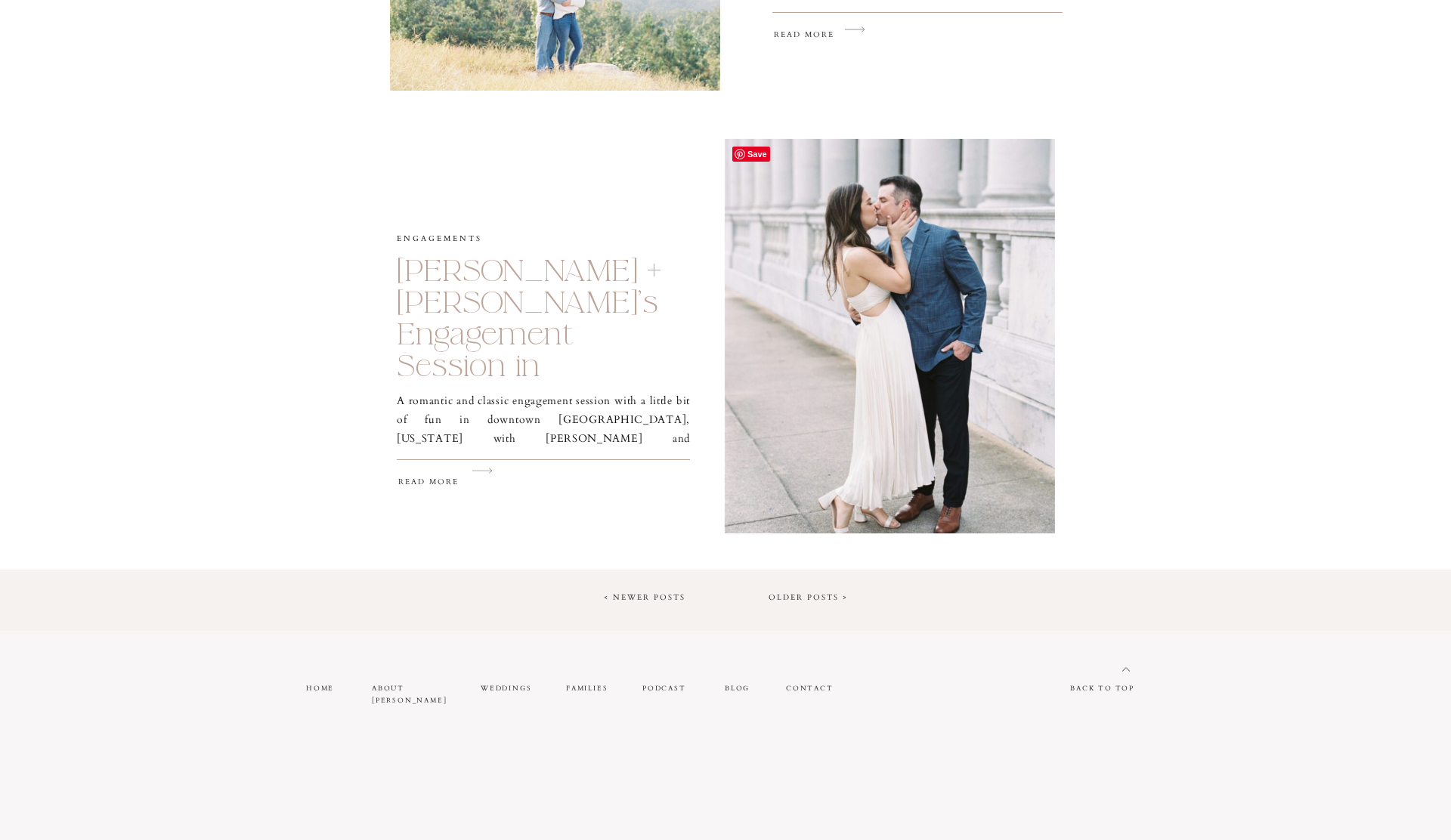
scroll to position [2383, 0]
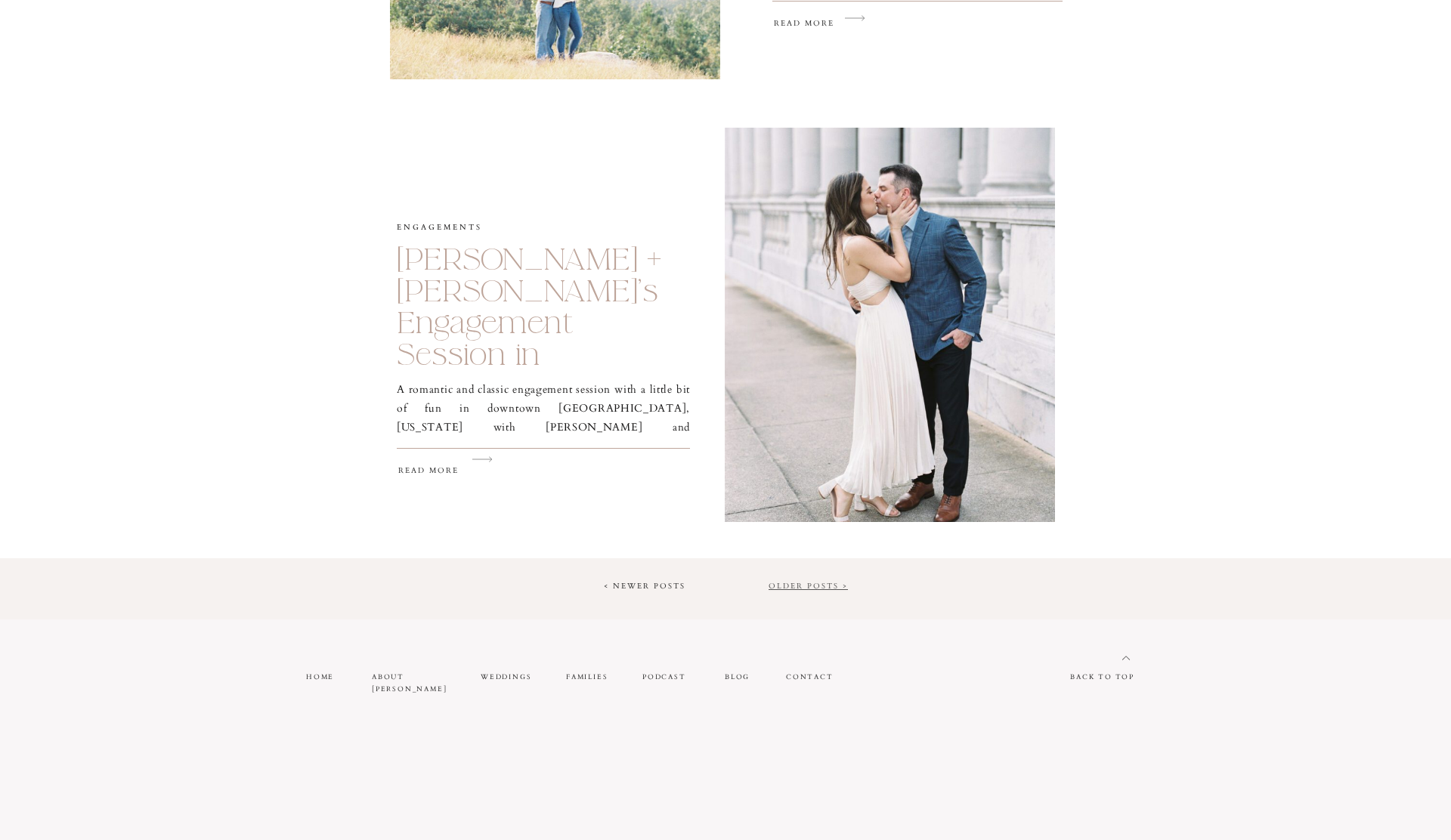
click at [808, 582] on link "Older Posts >" at bounding box center [807, 586] width 79 height 11
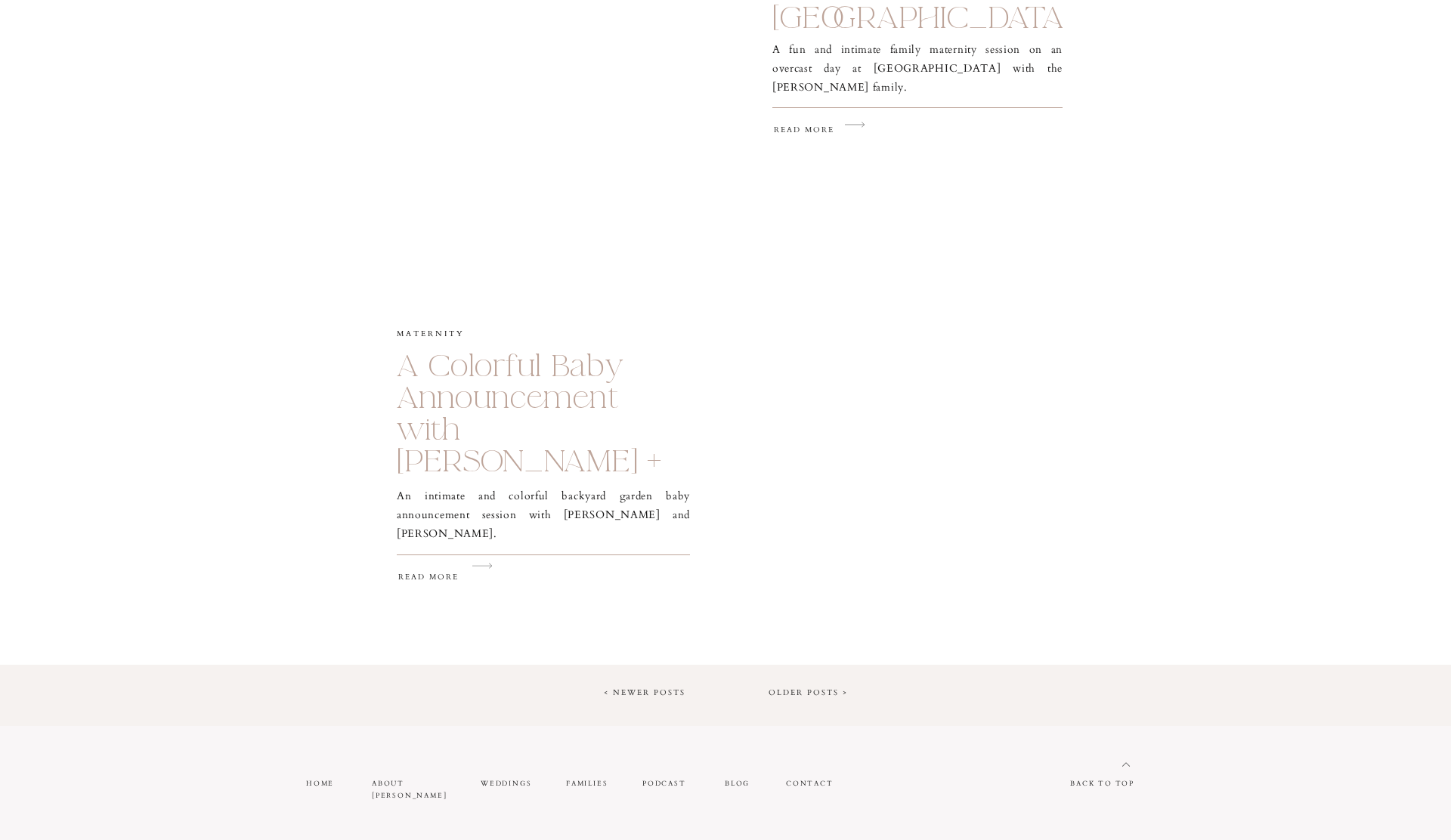
scroll to position [2339, 0]
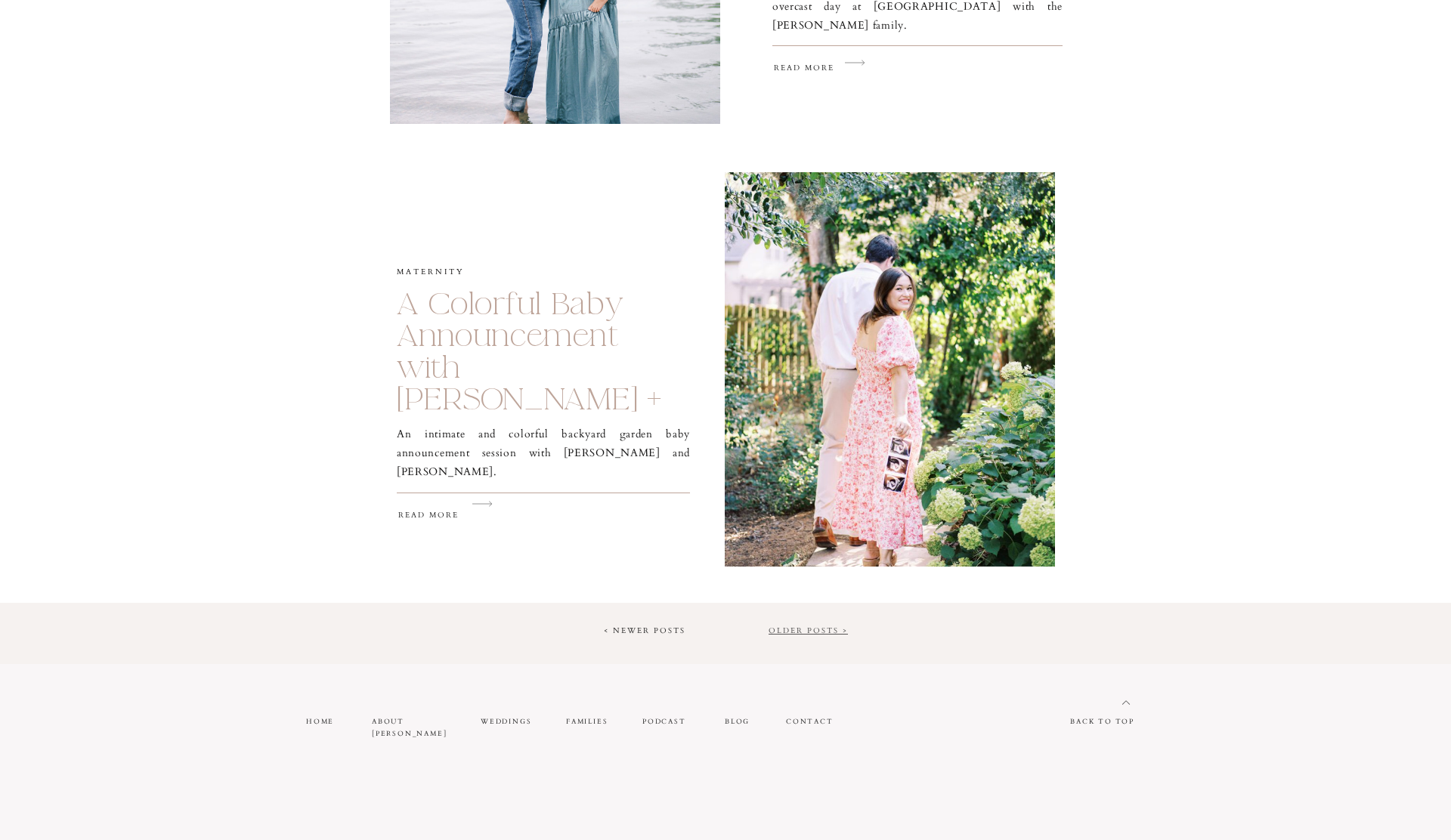
click at [825, 626] on link "Older Posts >" at bounding box center [807, 631] width 79 height 11
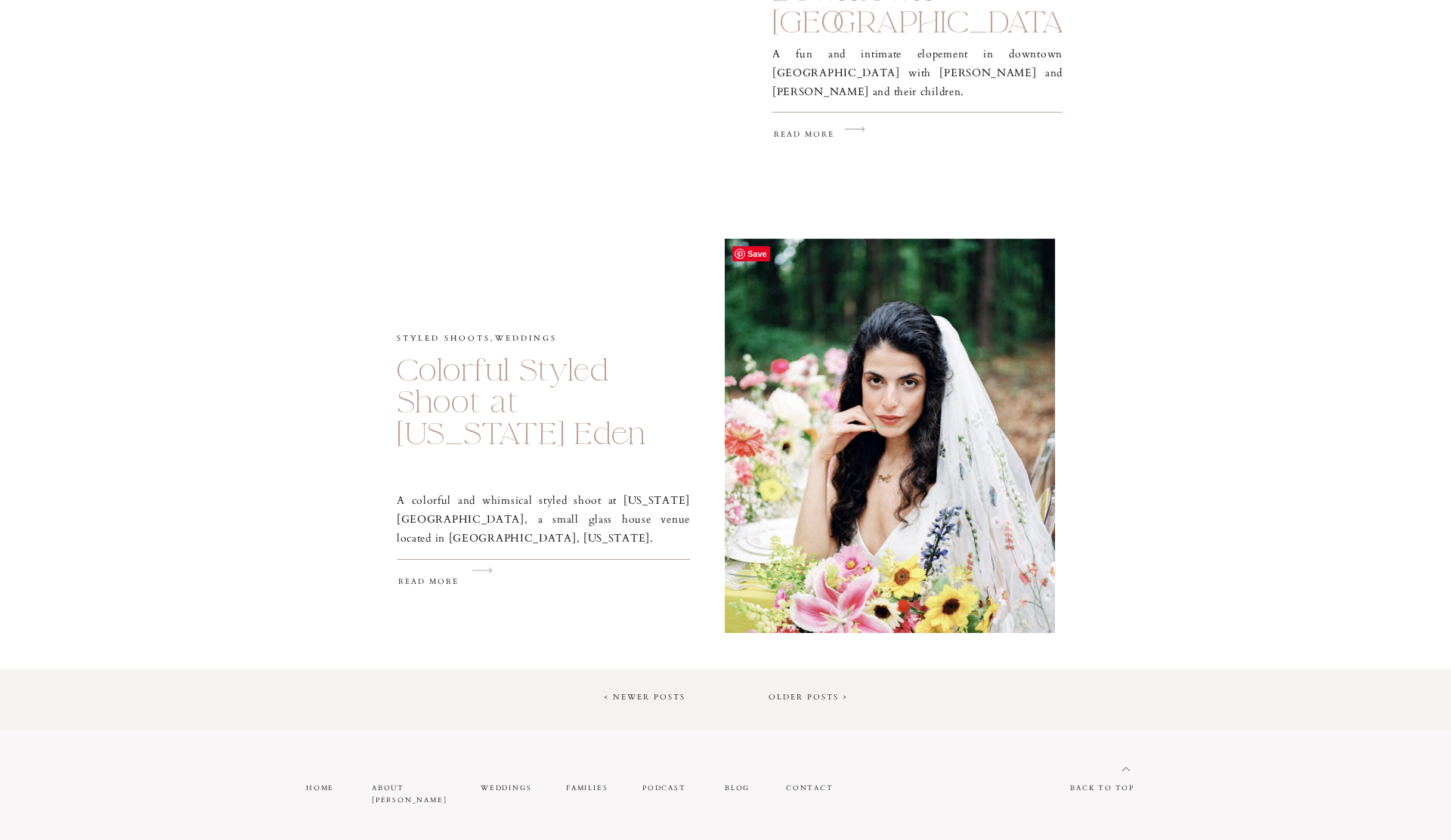
scroll to position [2283, 0]
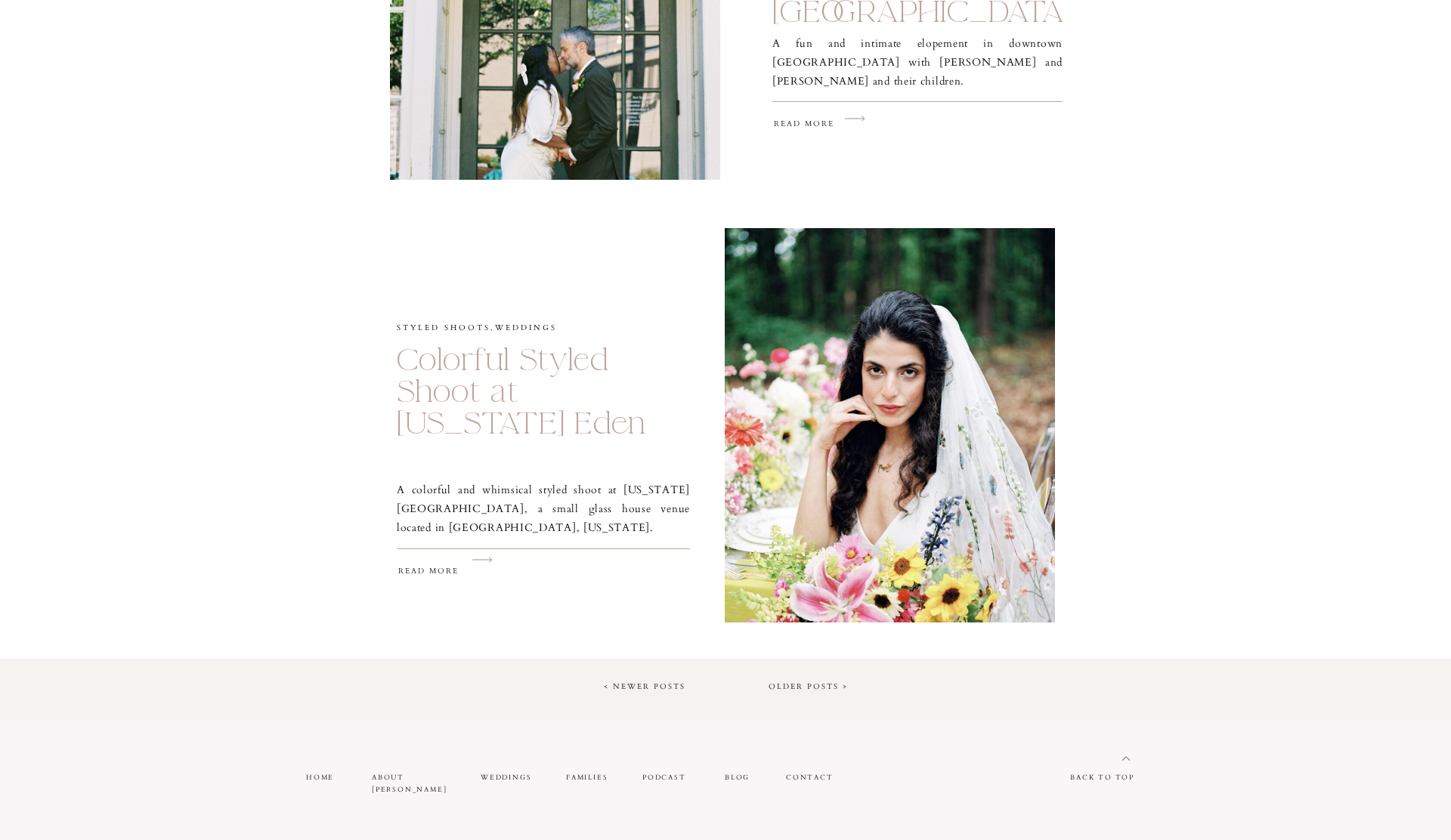
click at [822, 683] on link "Older Posts >" at bounding box center [807, 687] width 79 height 11
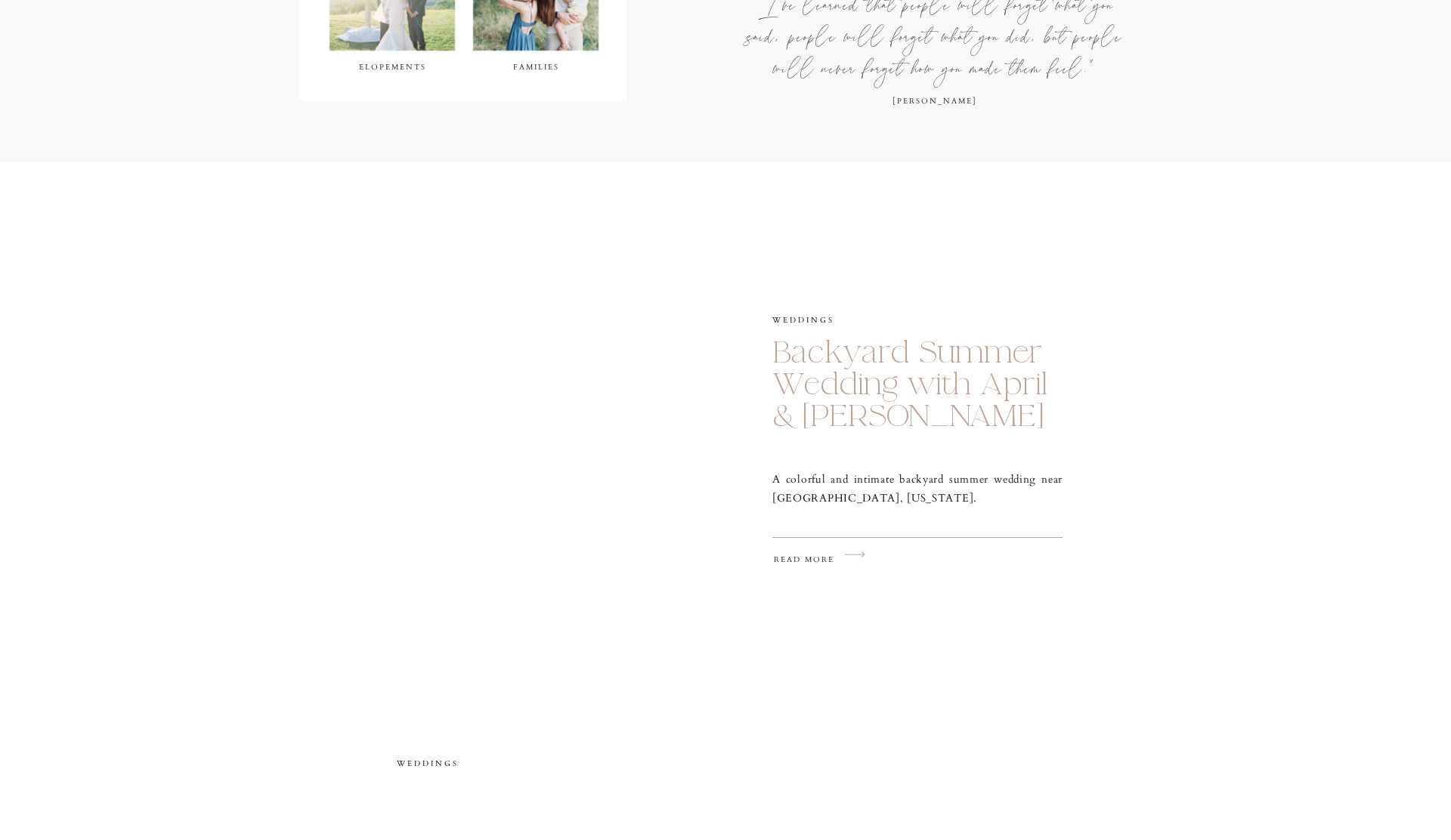
scroll to position [934, 0]
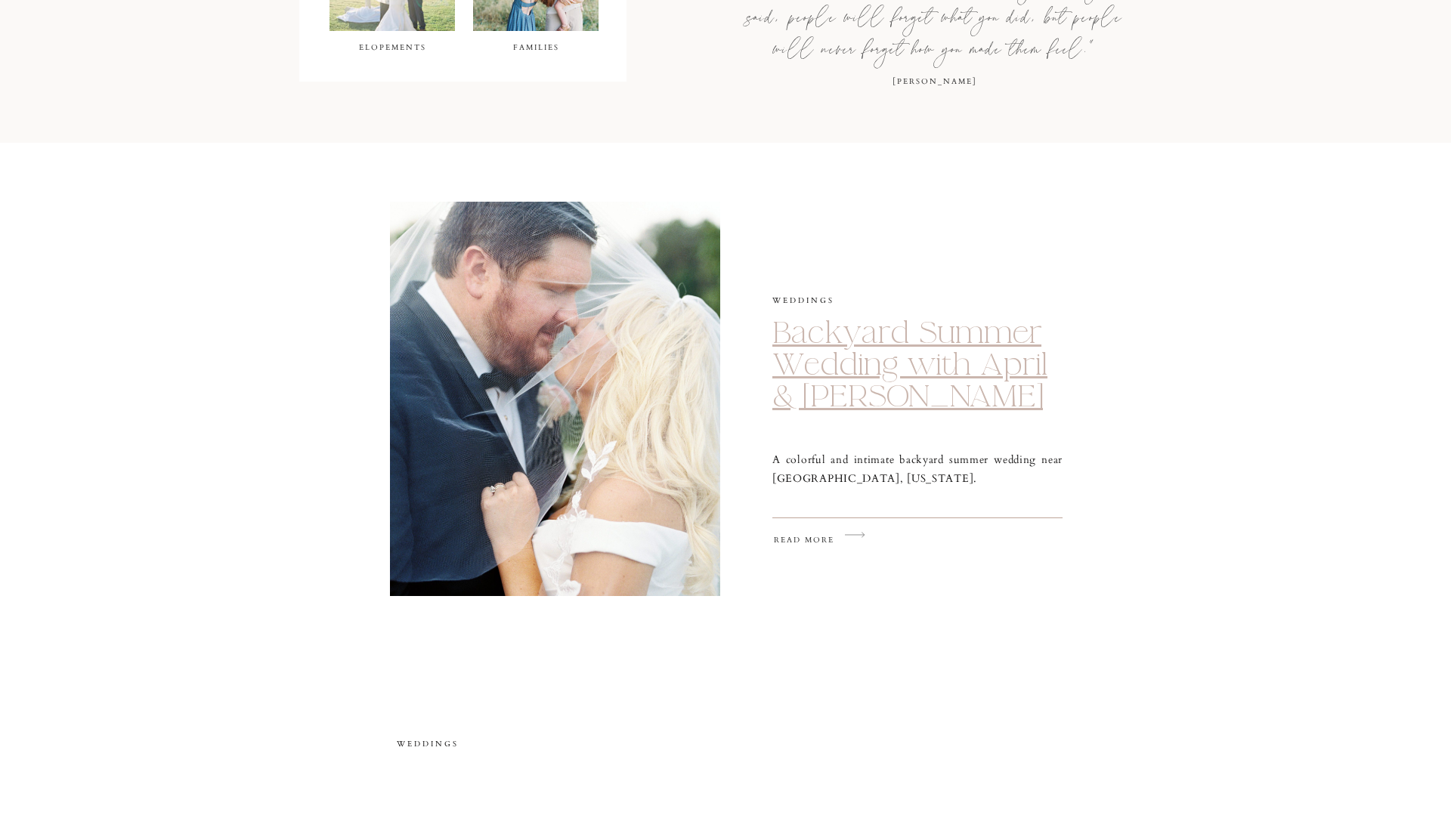
click at [793, 393] on link "Backyard Summer Wedding with April & [PERSON_NAME]" at bounding box center [910, 365] width 275 height 102
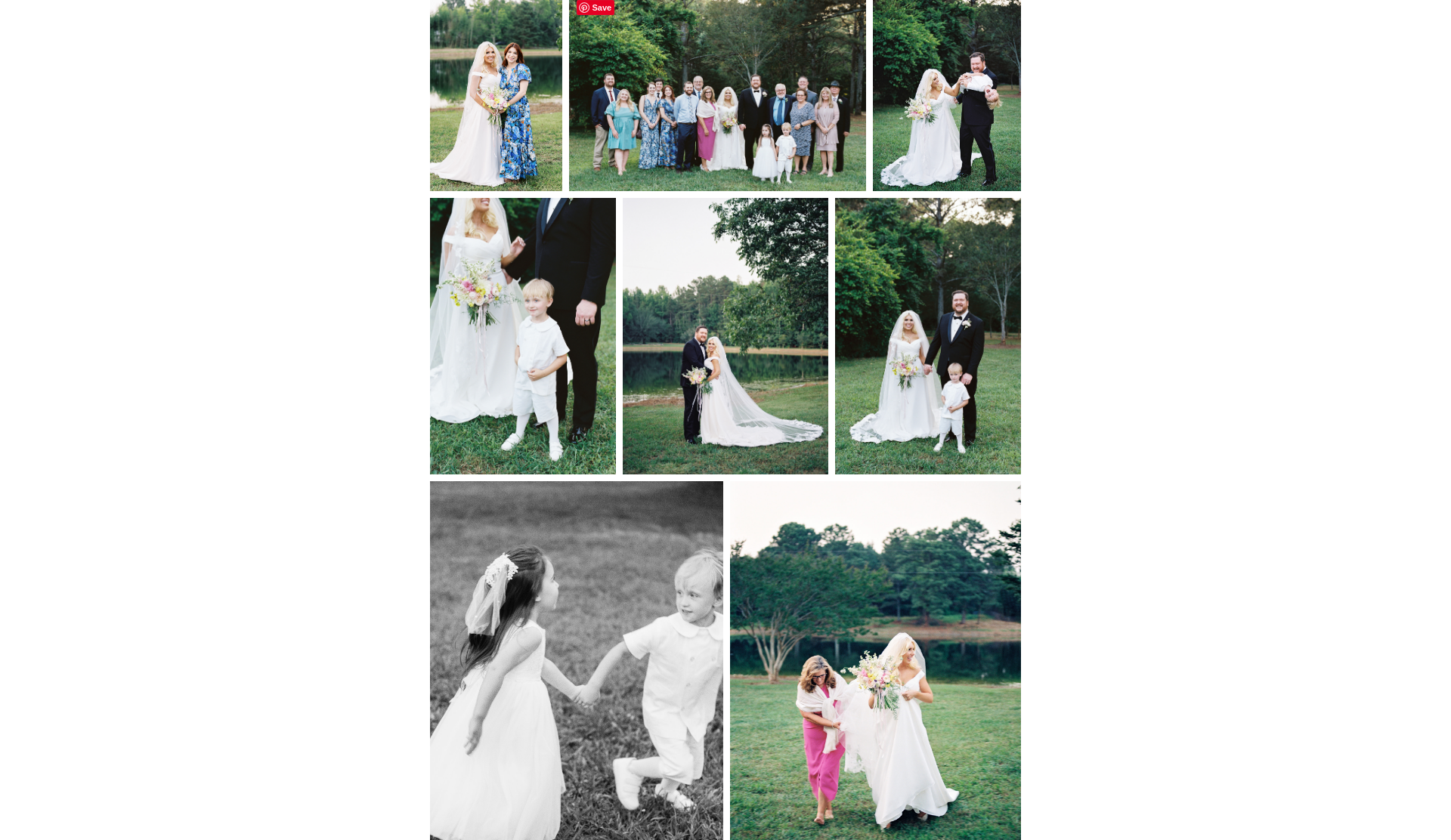
scroll to position [5702, 0]
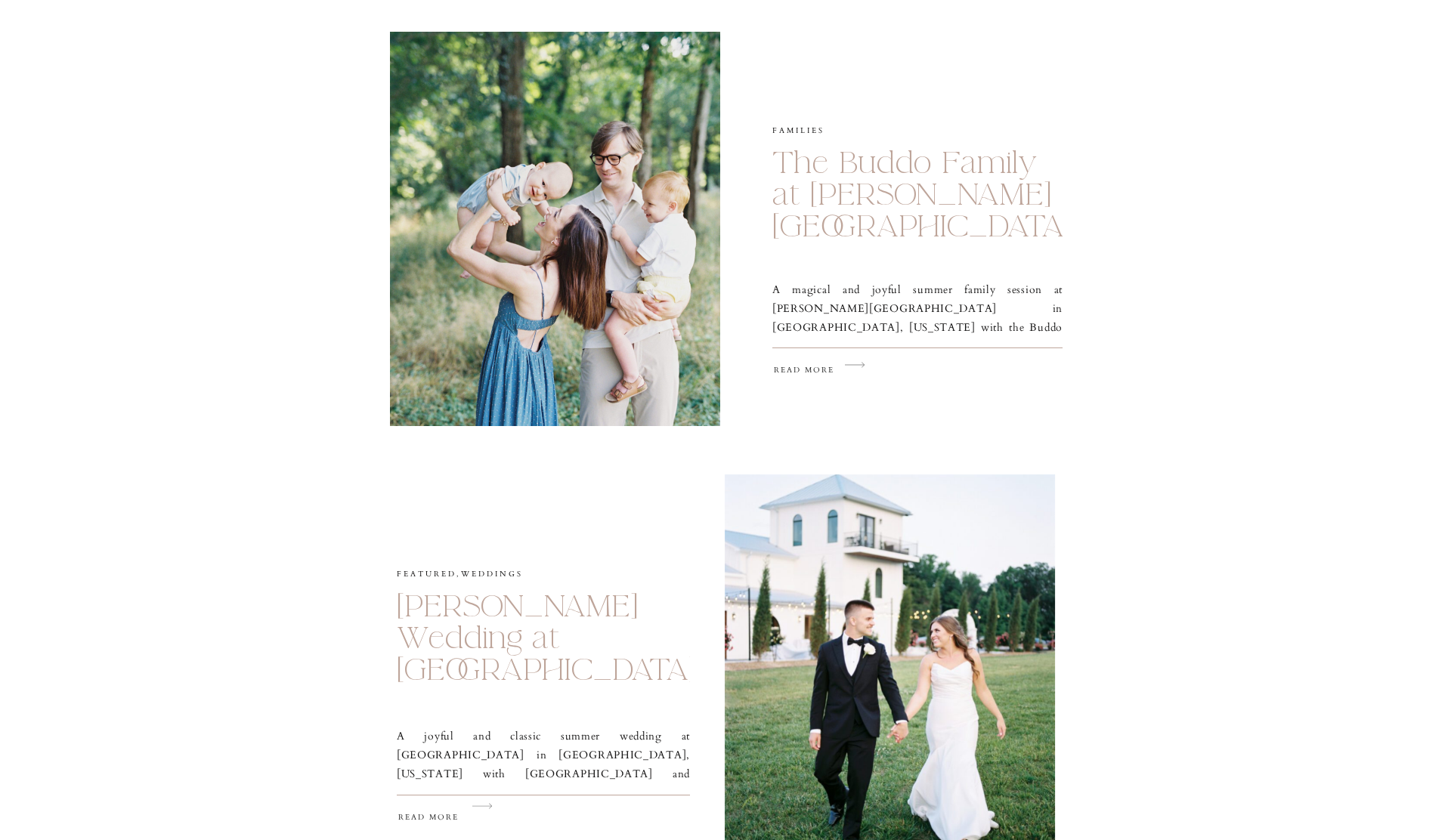
scroll to position [2313, 0]
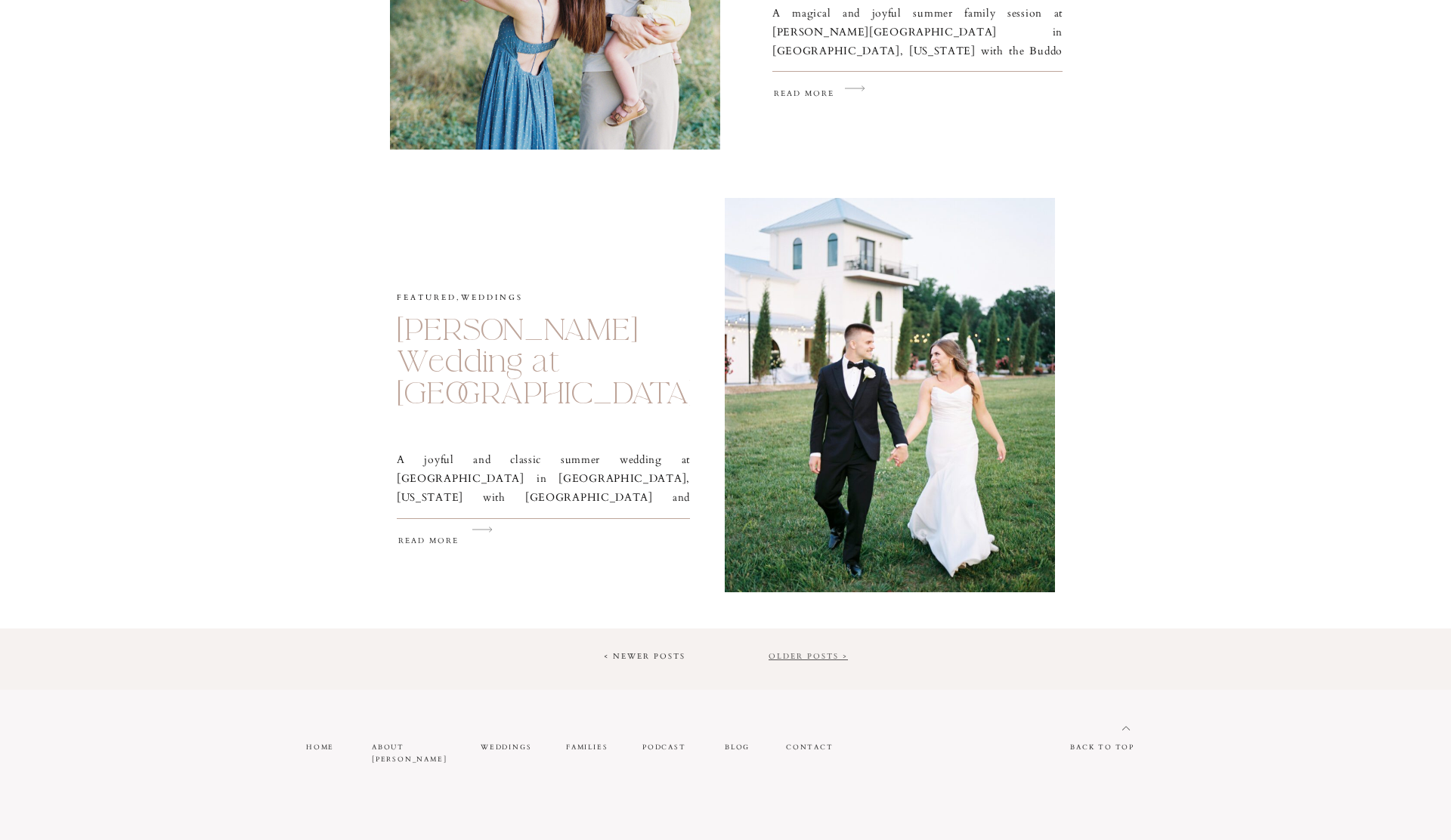
click at [778, 654] on link "Older Posts >" at bounding box center [807, 656] width 79 height 11
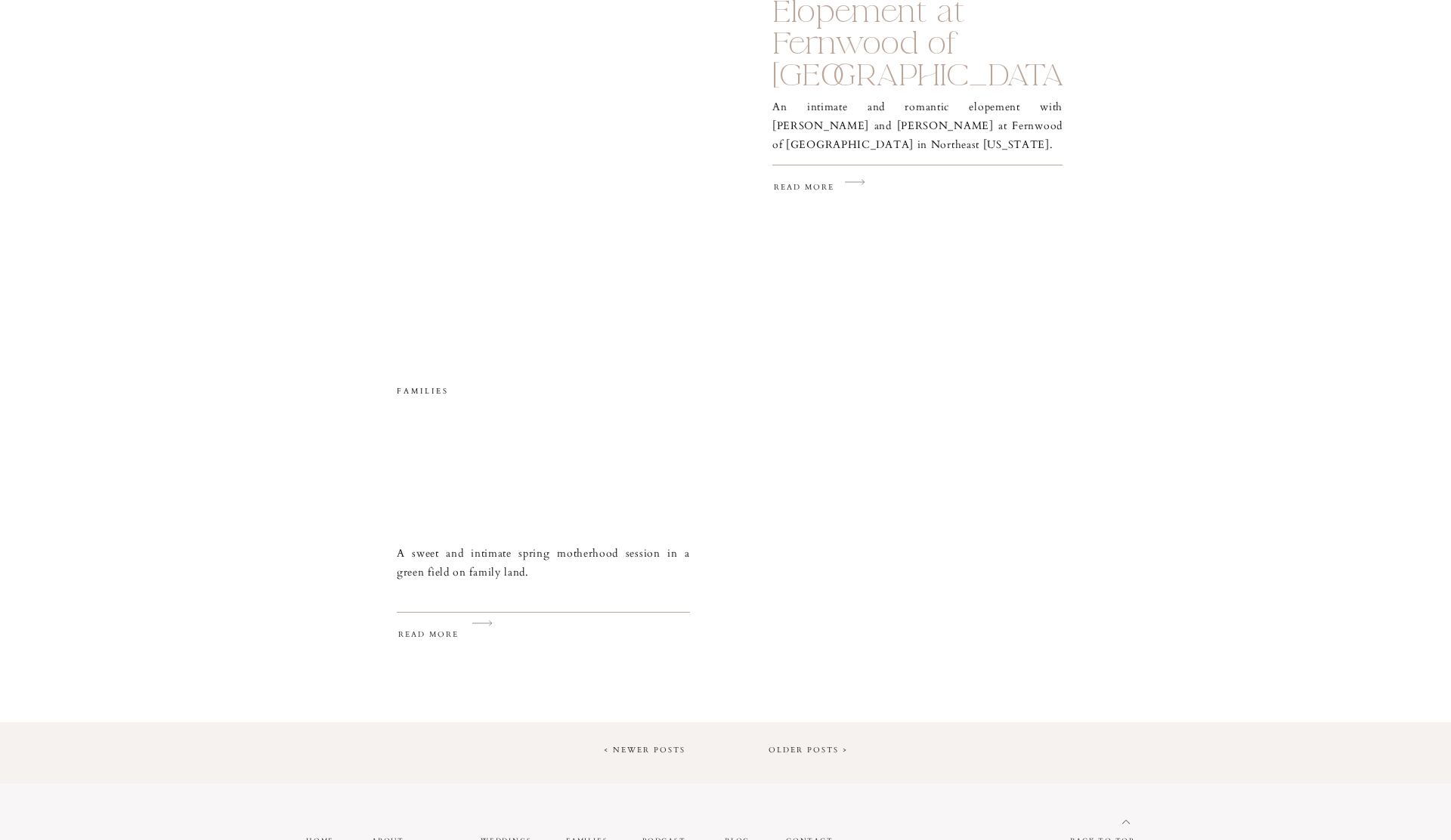
scroll to position [2251, 0]
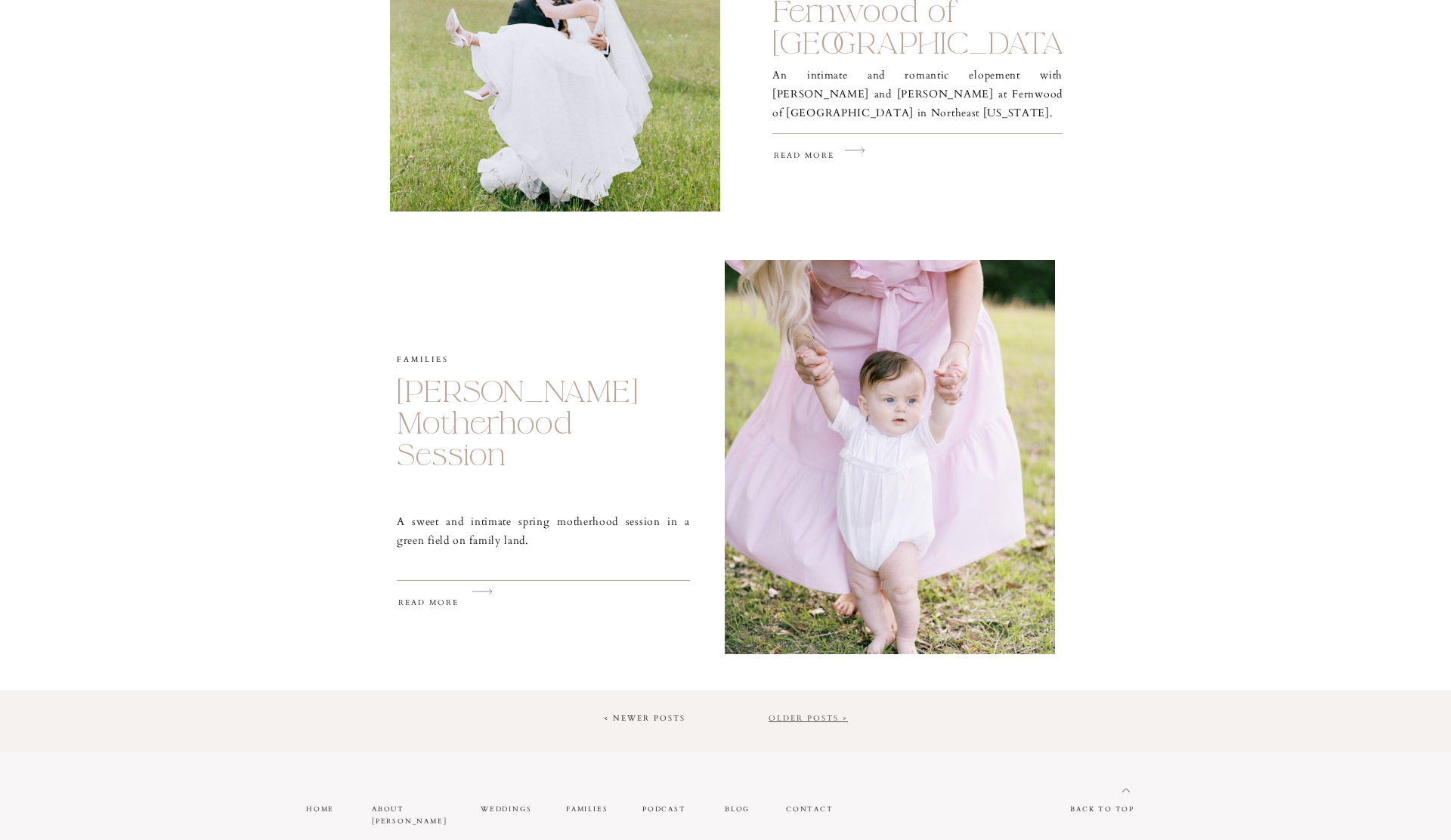
click at [801, 717] on link "Older Posts >" at bounding box center [807, 718] width 79 height 11
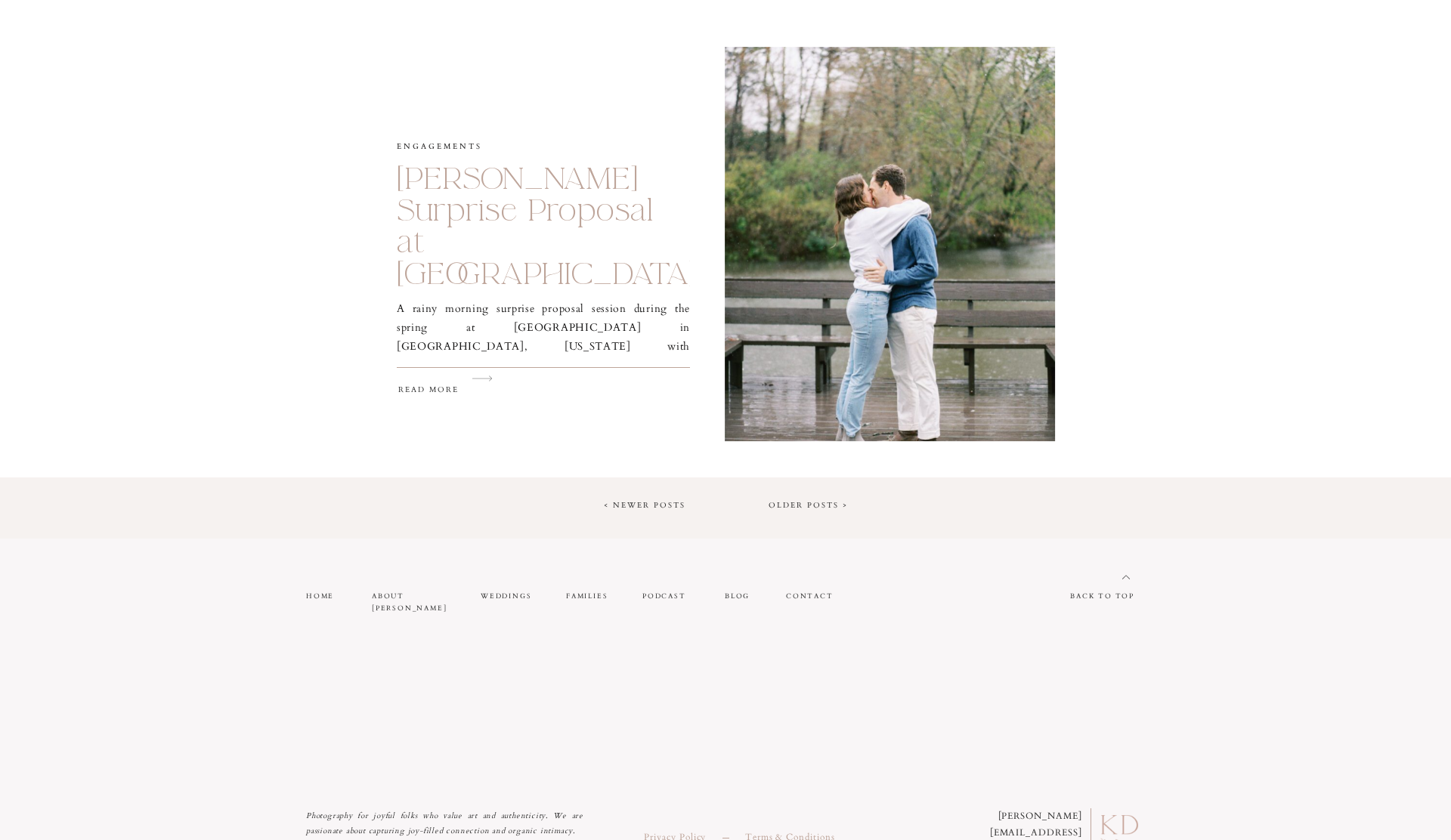
scroll to position [2555, 0]
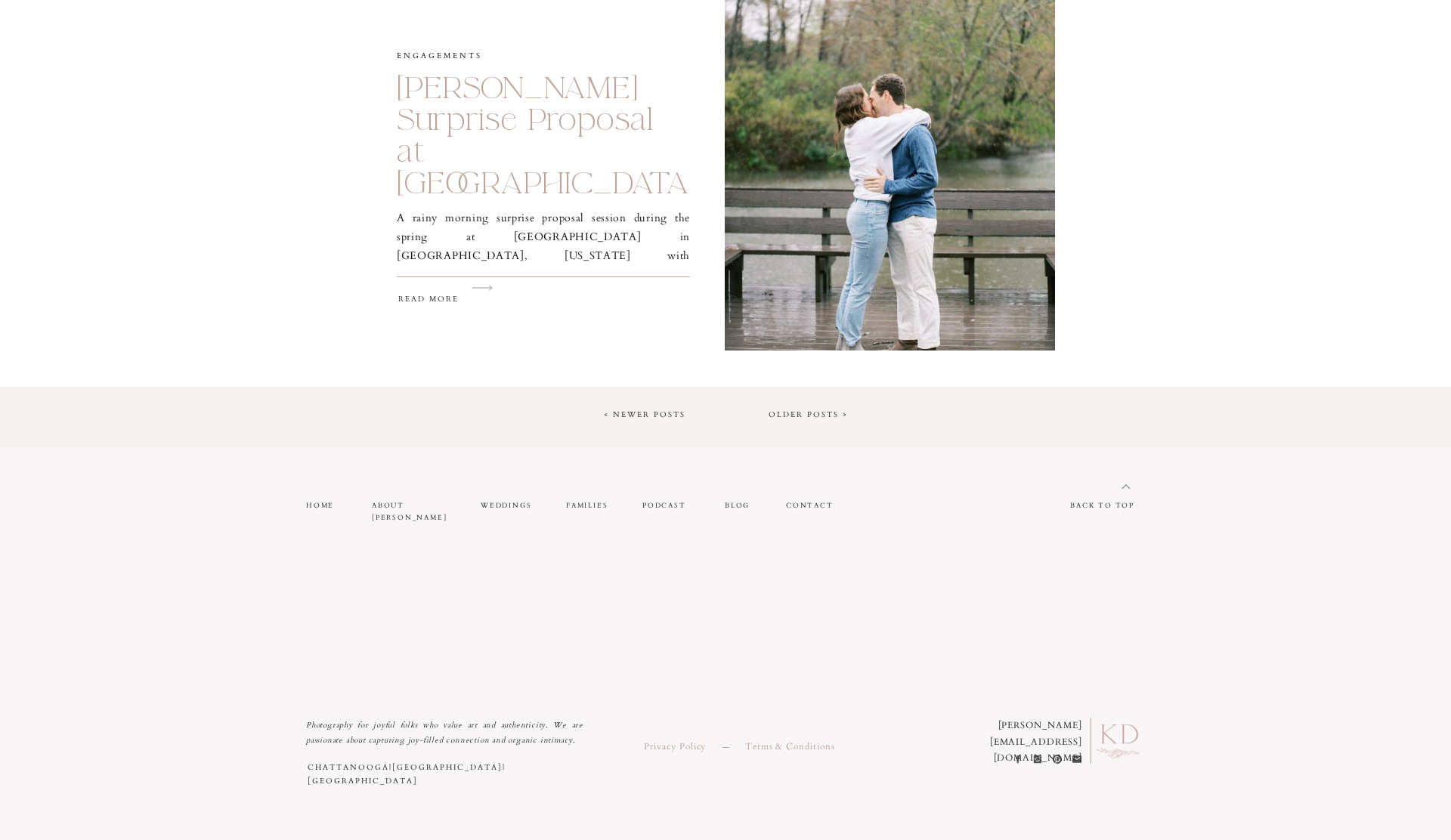
click at [811, 420] on nav "Older Posts >" at bounding box center [790, 415] width 115 height 13
click at [811, 416] on link "Older Posts >" at bounding box center [807, 415] width 79 height 11
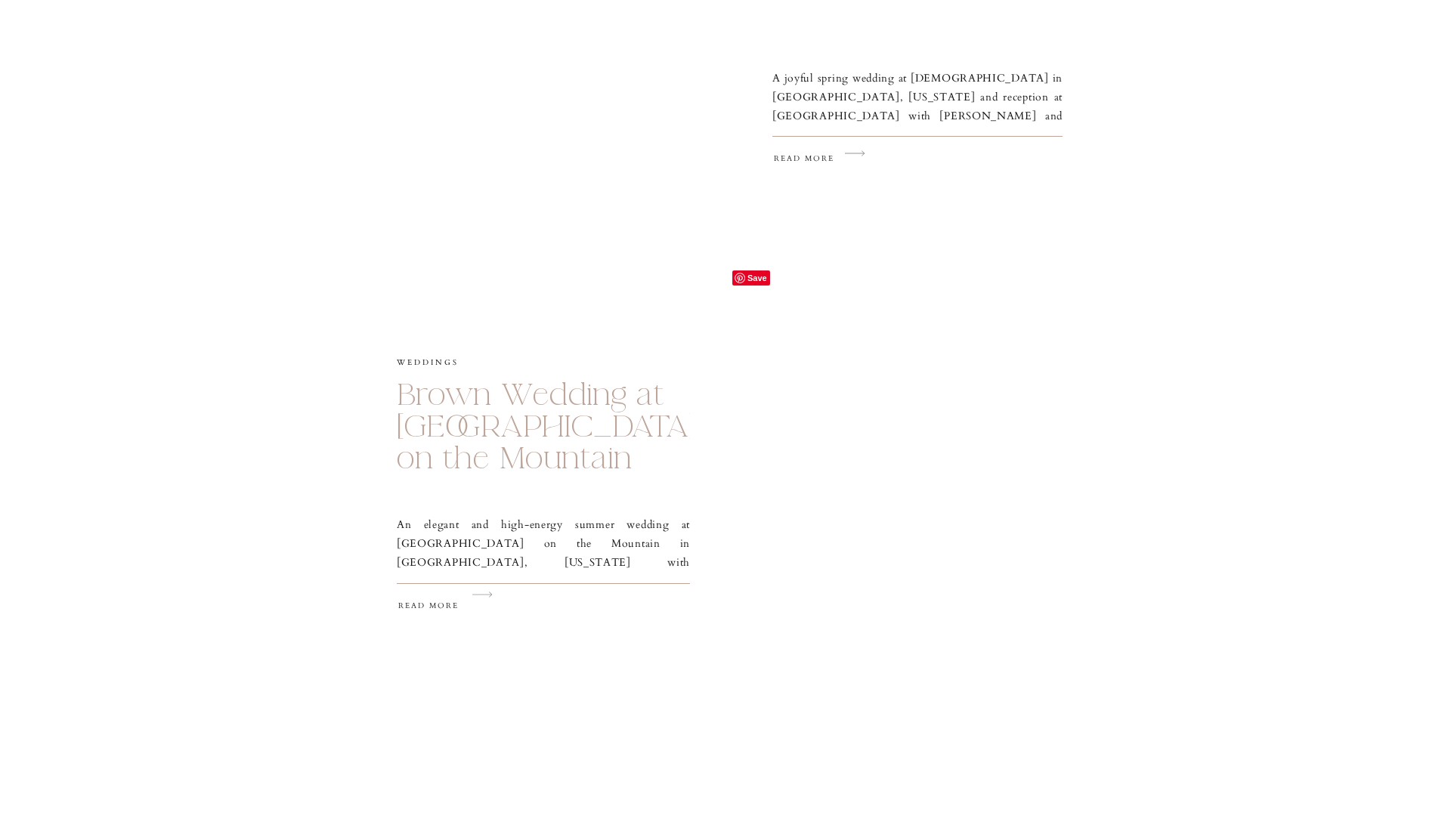
scroll to position [1386, 0]
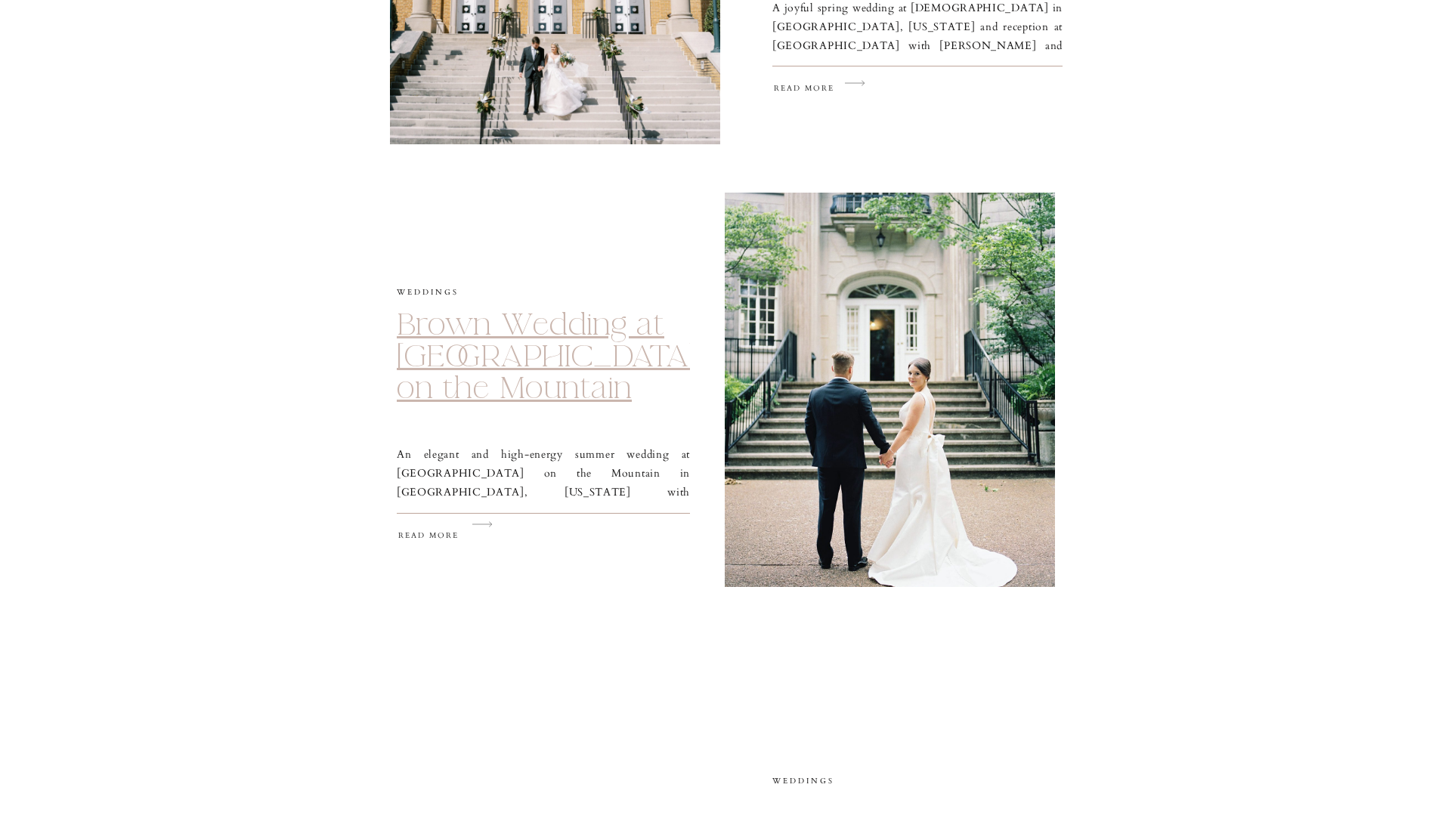
click at [557, 323] on link "Brown Wedding at [GEOGRAPHIC_DATA] on the Mountain" at bounding box center [546, 356] width 299 height 102
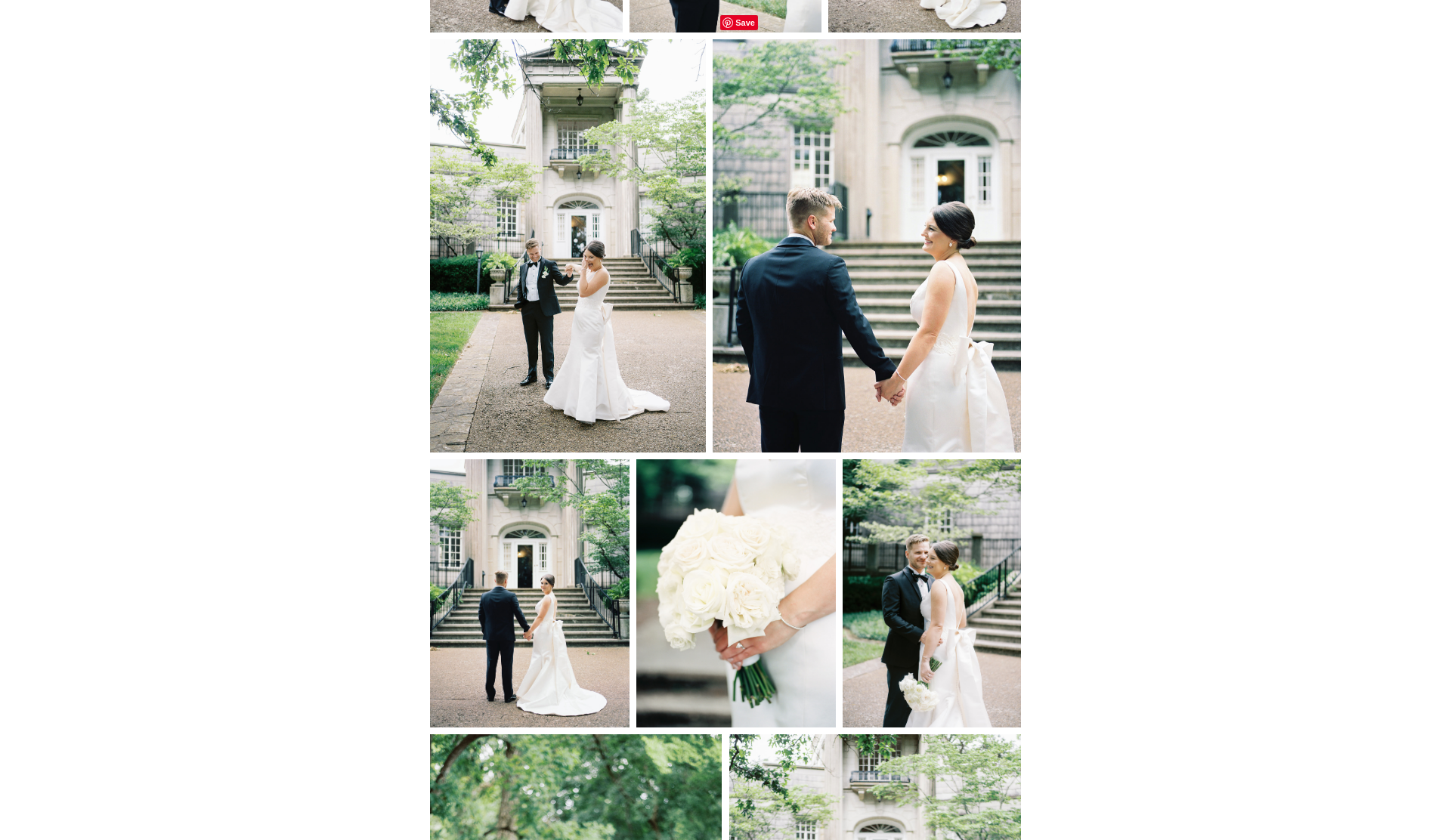
scroll to position [6045, 0]
